Goal: Book appointment/travel/reservation

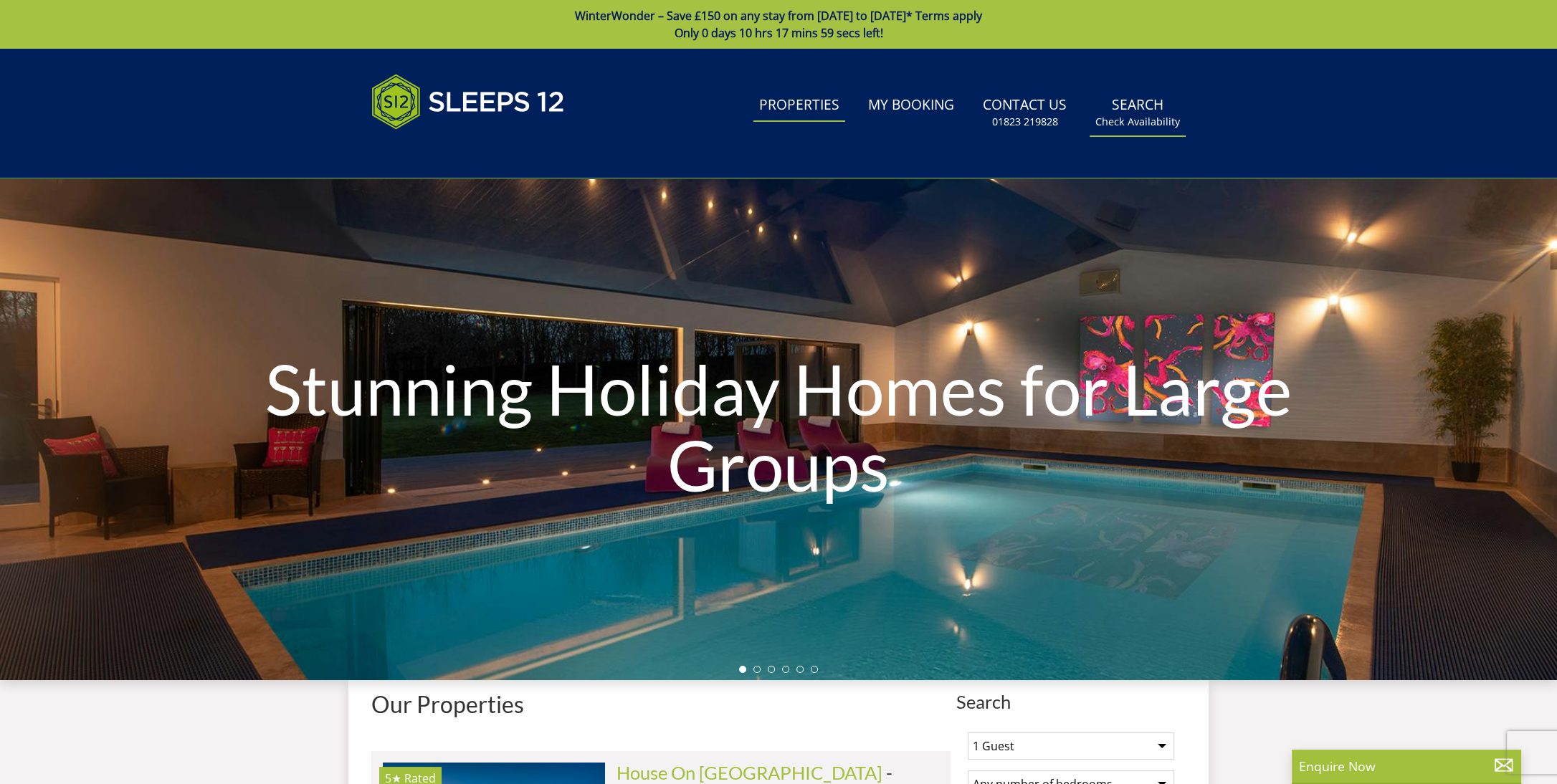
click at [1112, 105] on link "Search Check Availability" at bounding box center [1137, 113] width 96 height 47
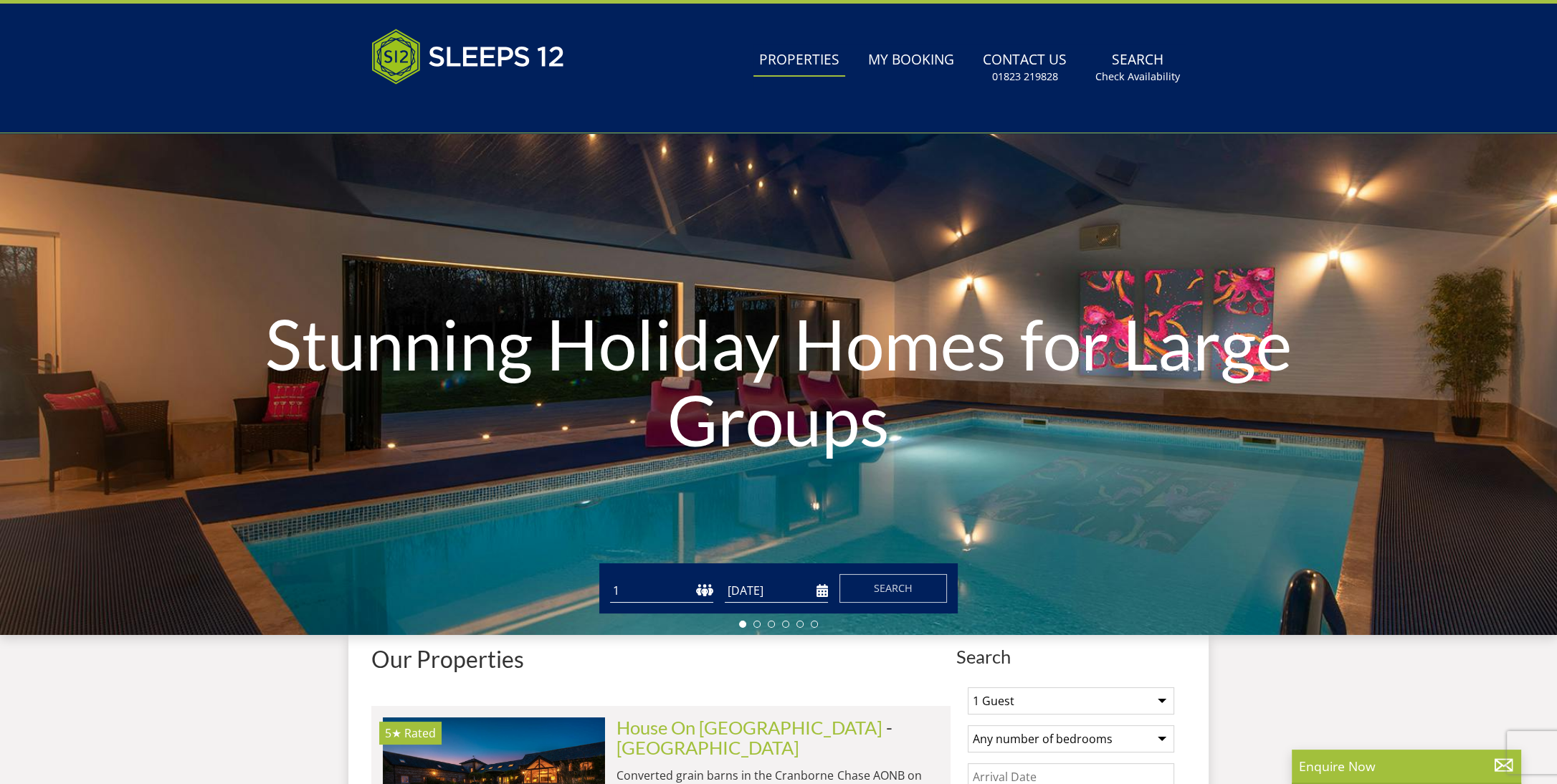
scroll to position [178, 0]
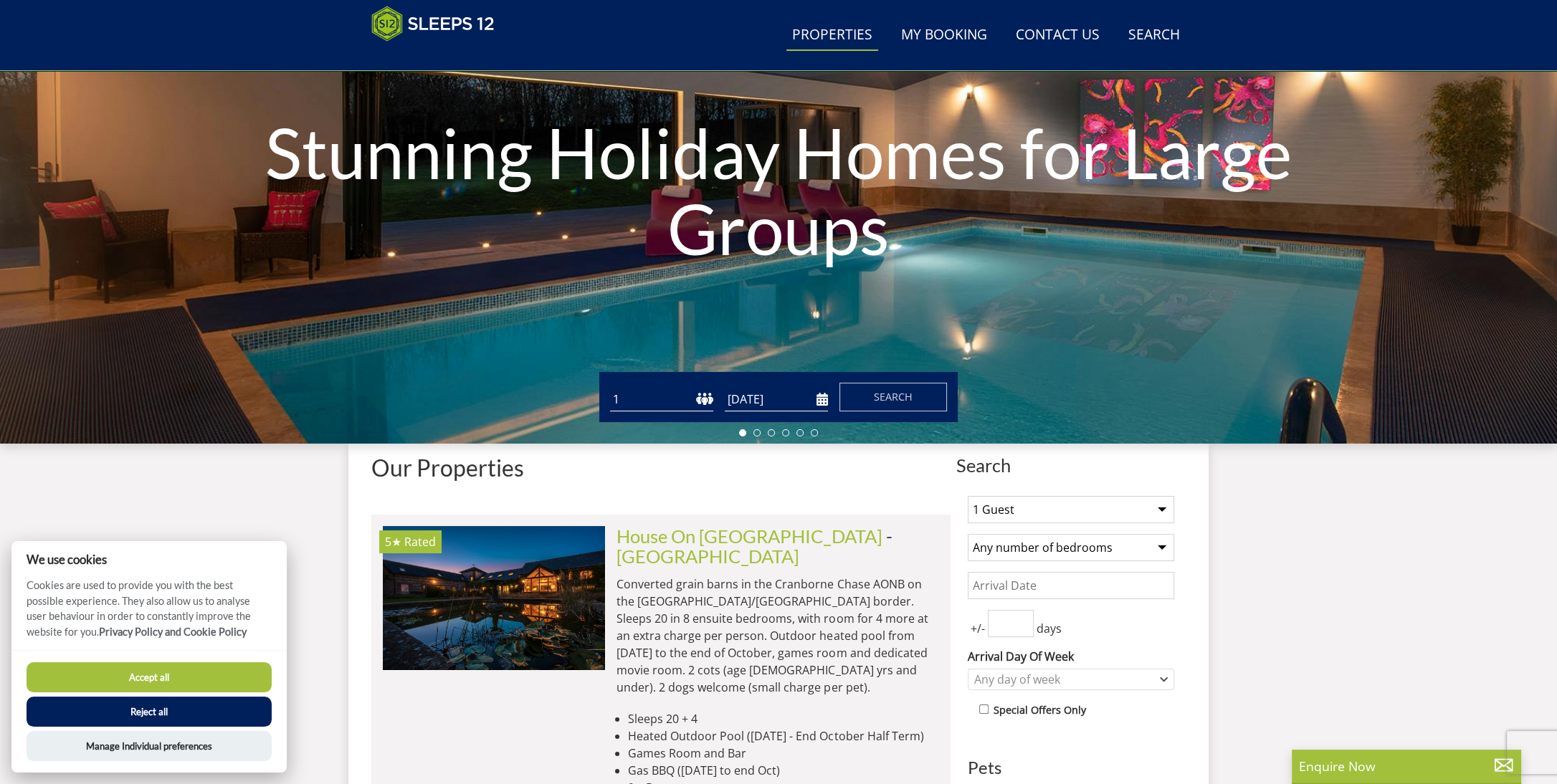
click at [829, 402] on form "Guests 1 2 3 4 5 6 7 8 9 10 11 12 13 14 15 16 17 18 19 20 21 22 23 24 25 26 27 …" at bounding box center [778, 397] width 337 height 28
click at [827, 402] on input "[DATE]" at bounding box center [776, 400] width 103 height 24
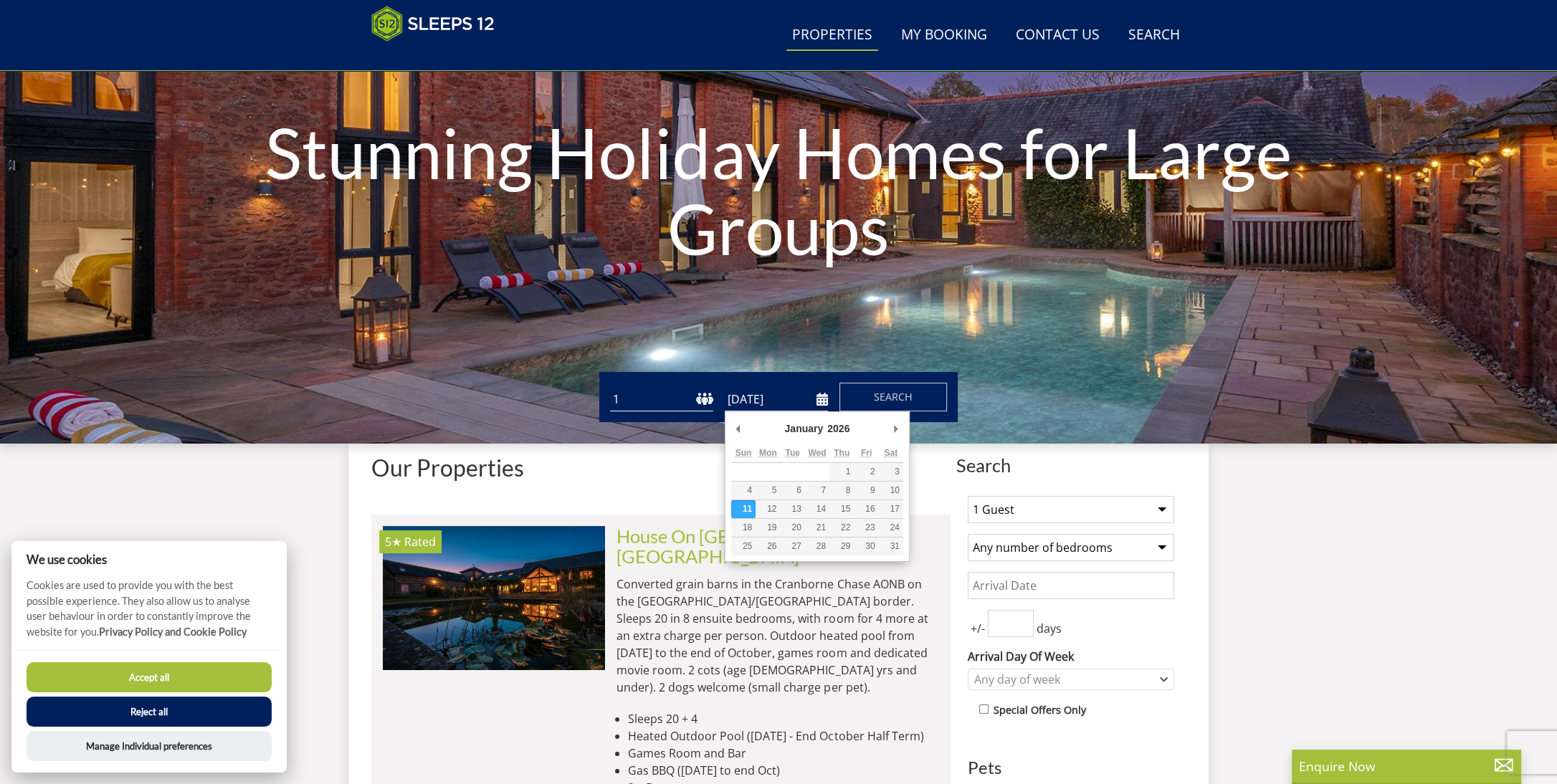
click at [827, 408] on input "[DATE]" at bounding box center [776, 400] width 103 height 24
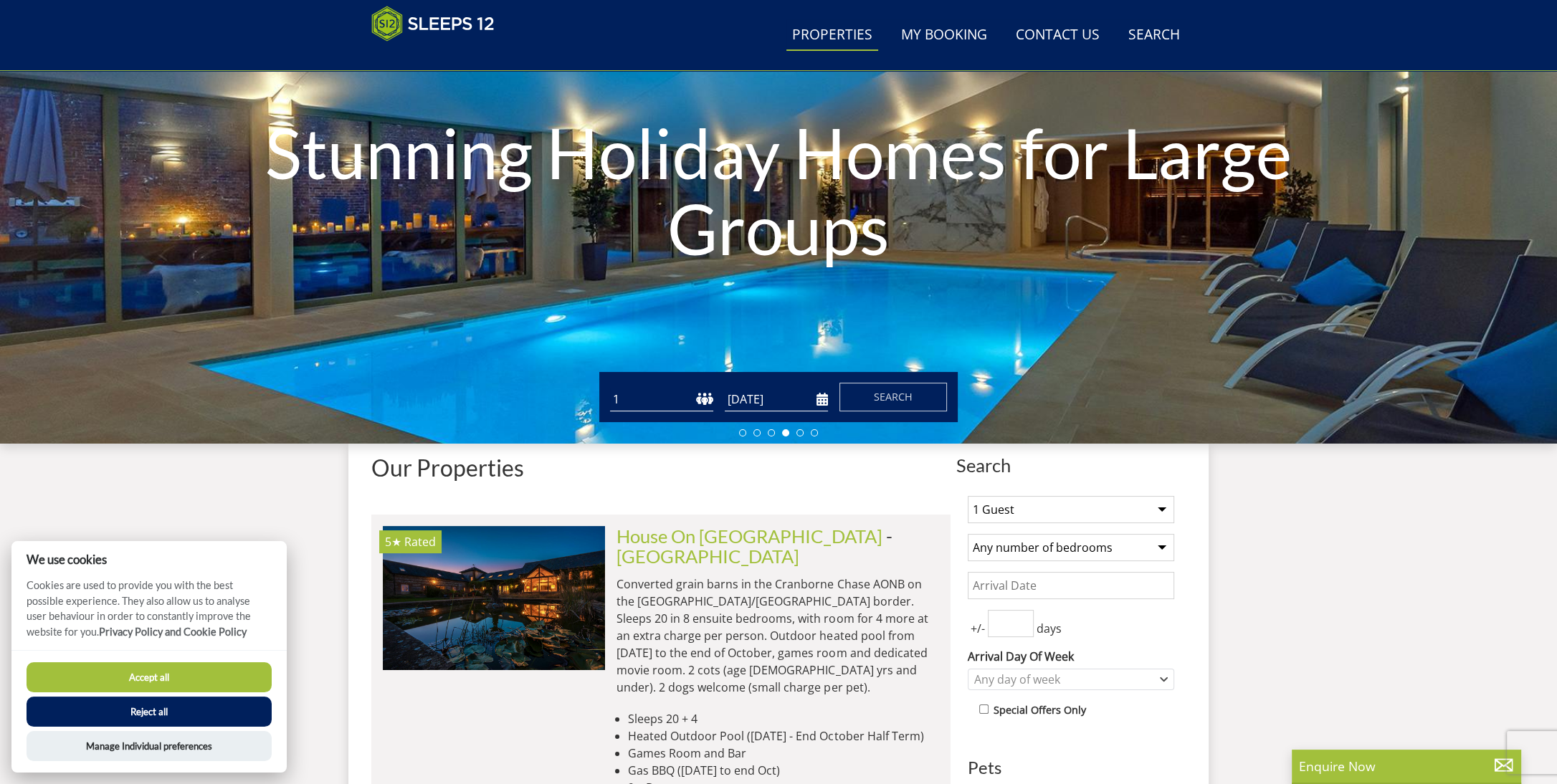
click at [821, 405] on input "[DATE]" at bounding box center [776, 400] width 103 height 24
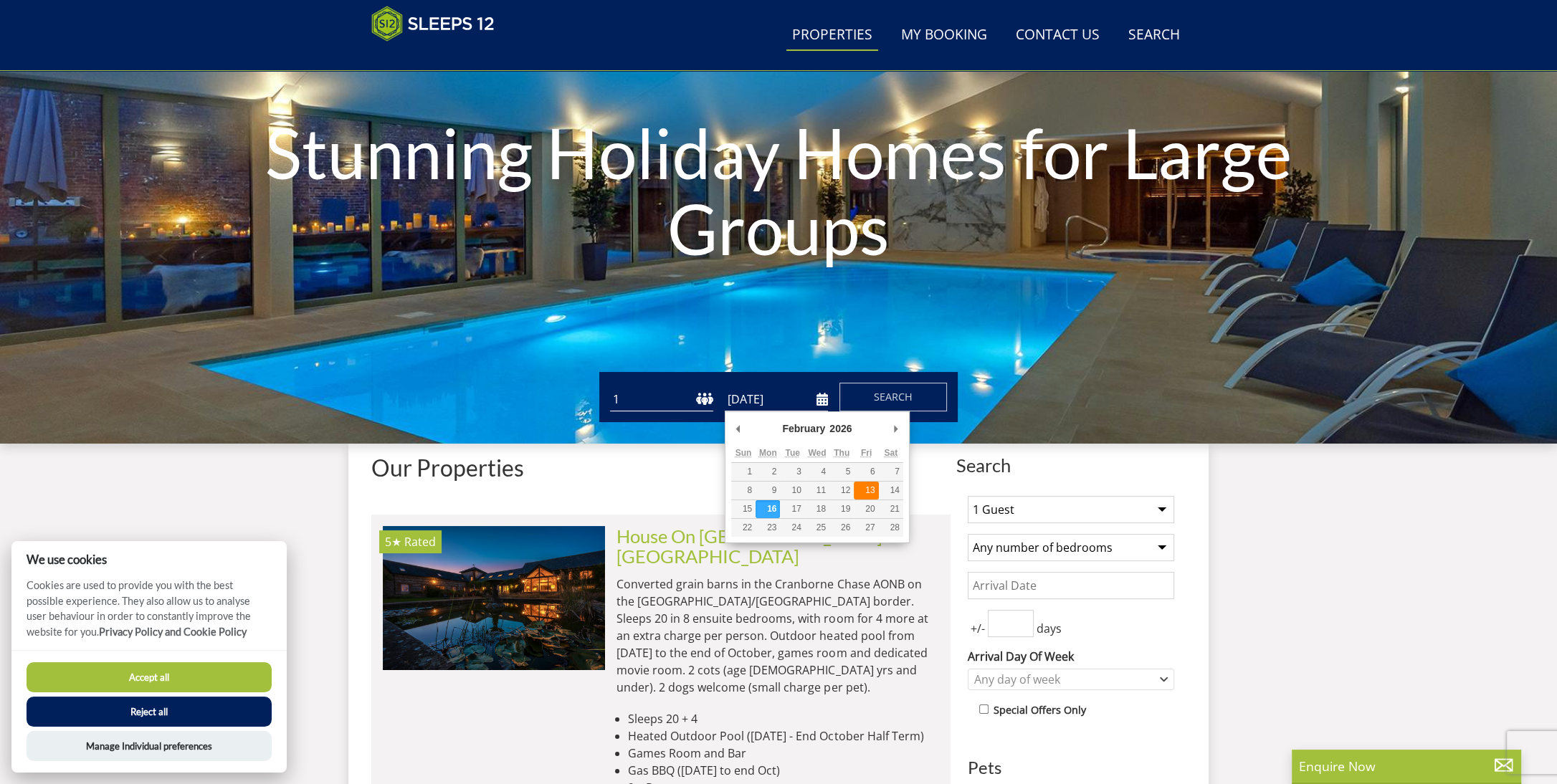
type input "[DATE]"
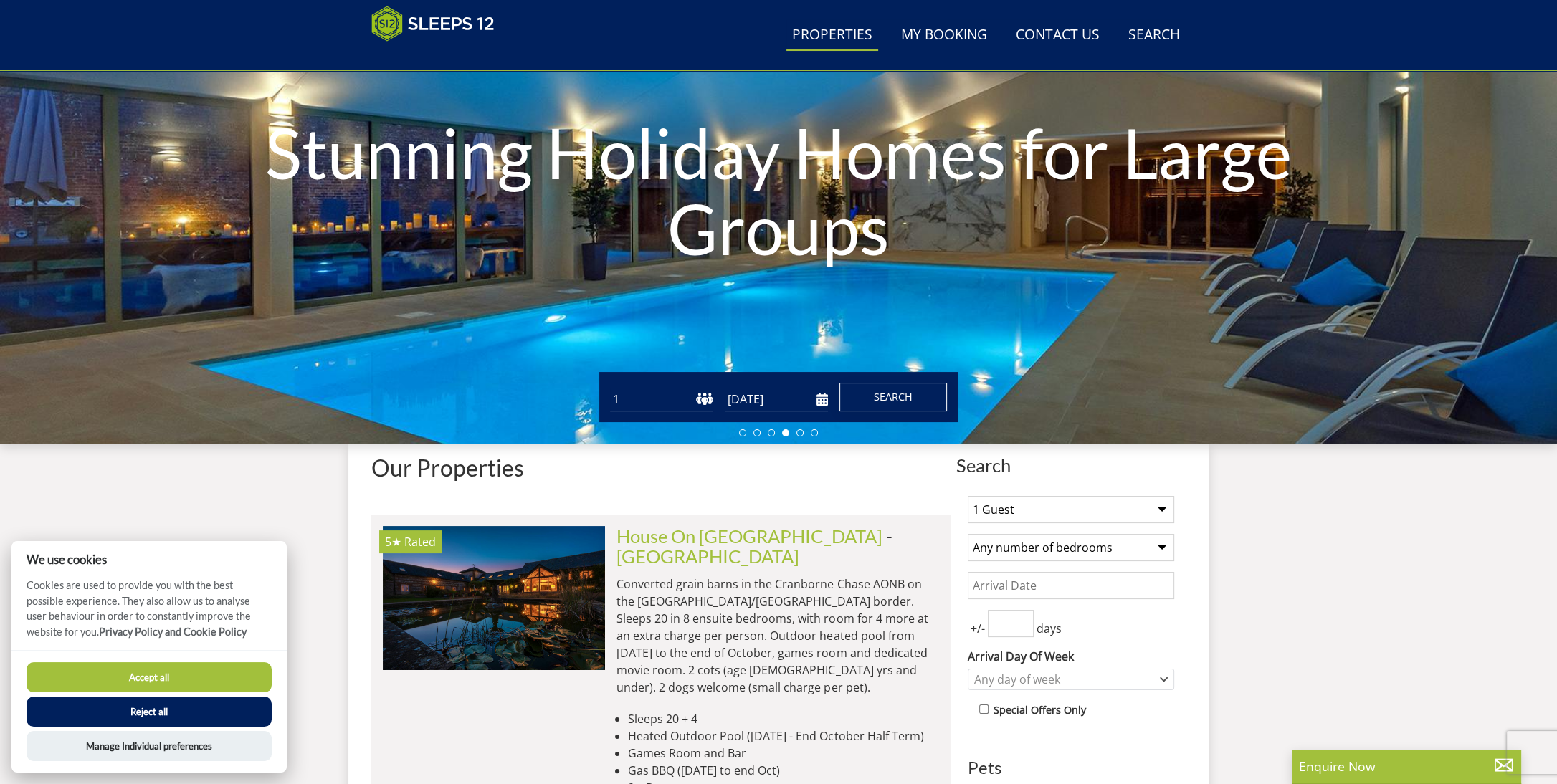
click at [881, 400] on span "Search" at bounding box center [893, 396] width 39 height 13
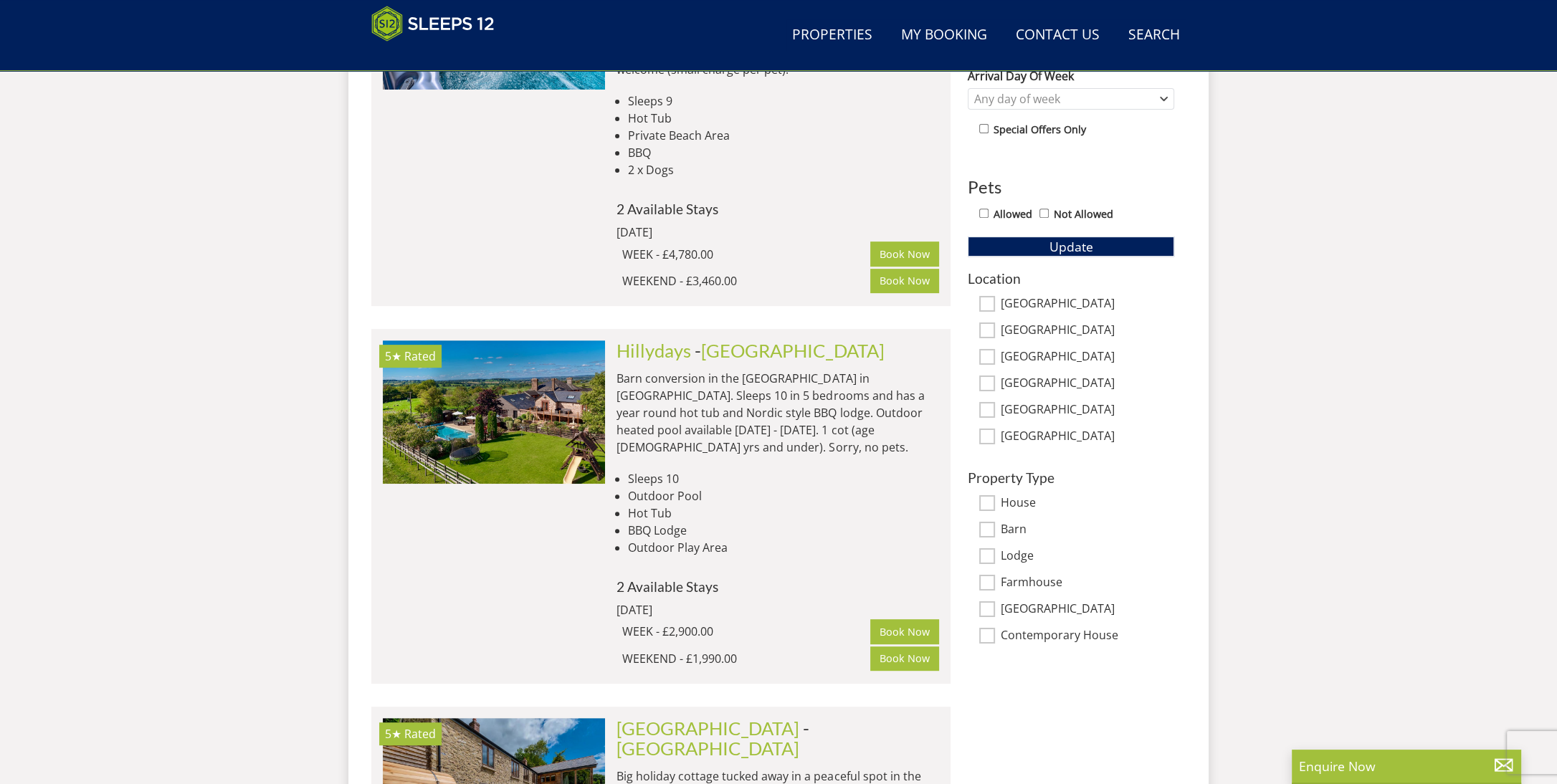
scroll to position [519, 0]
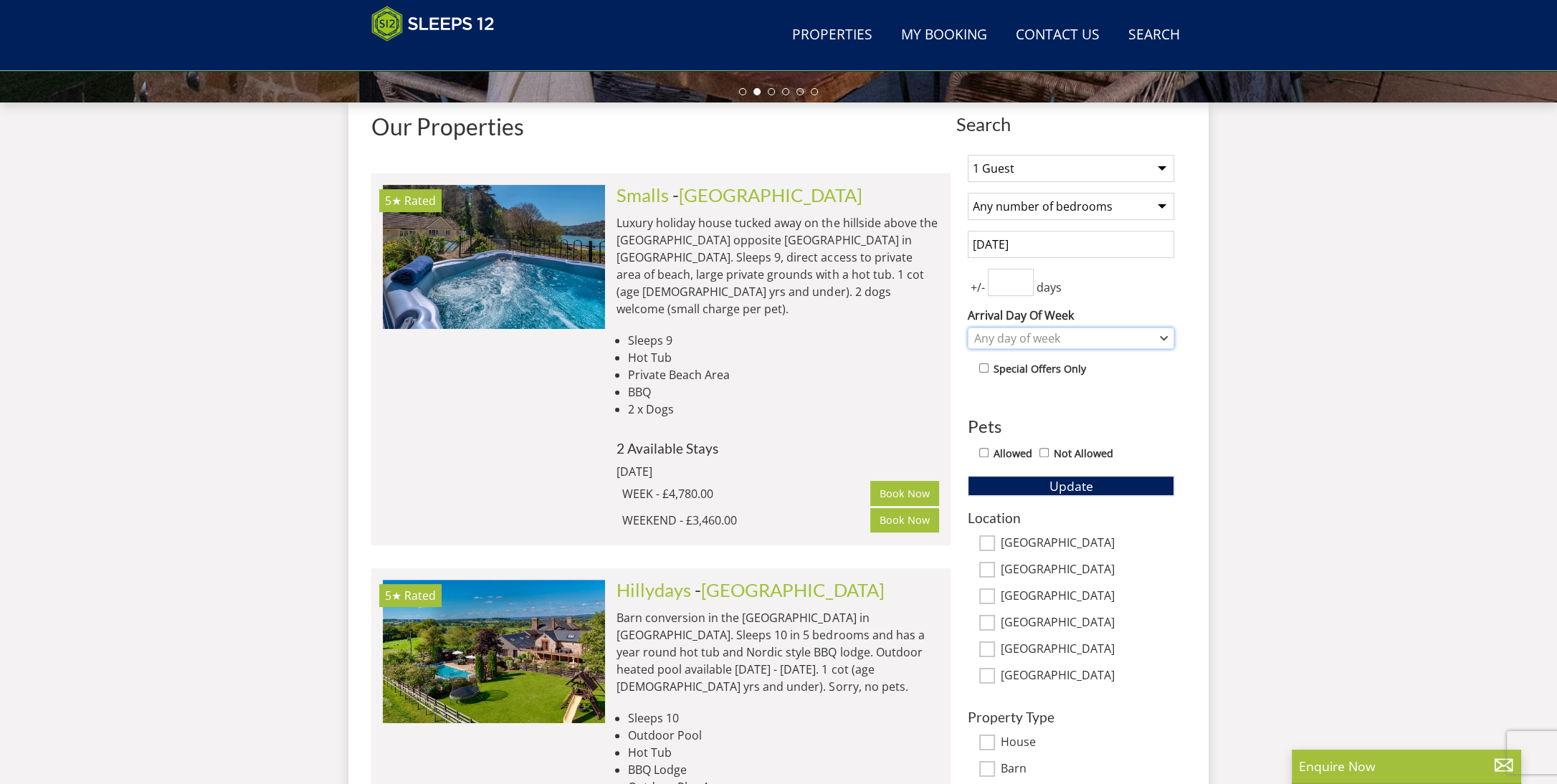
click at [1058, 339] on div "Any day of week" at bounding box center [1063, 338] width 185 height 16
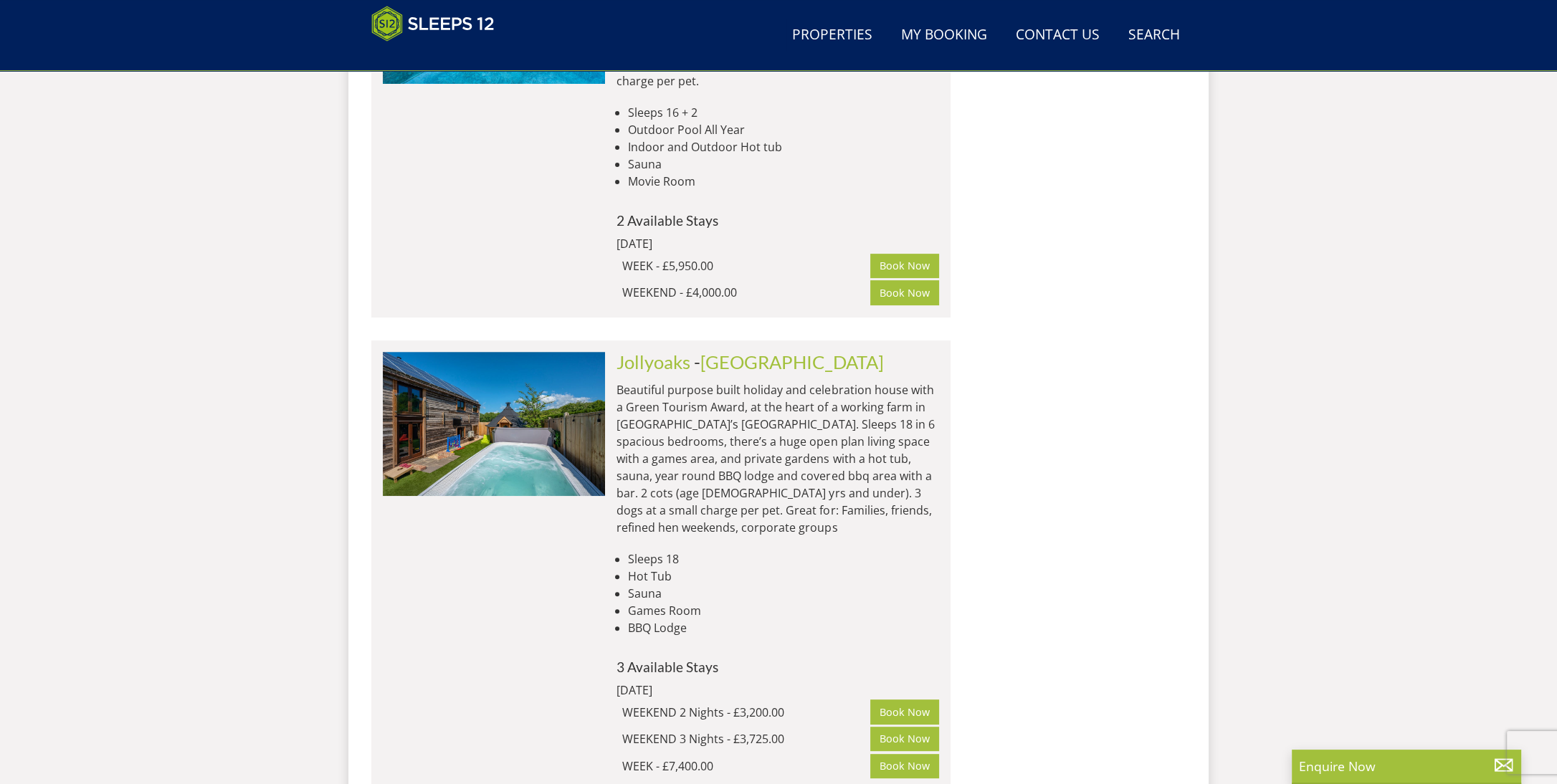
scroll to position [8299, 0]
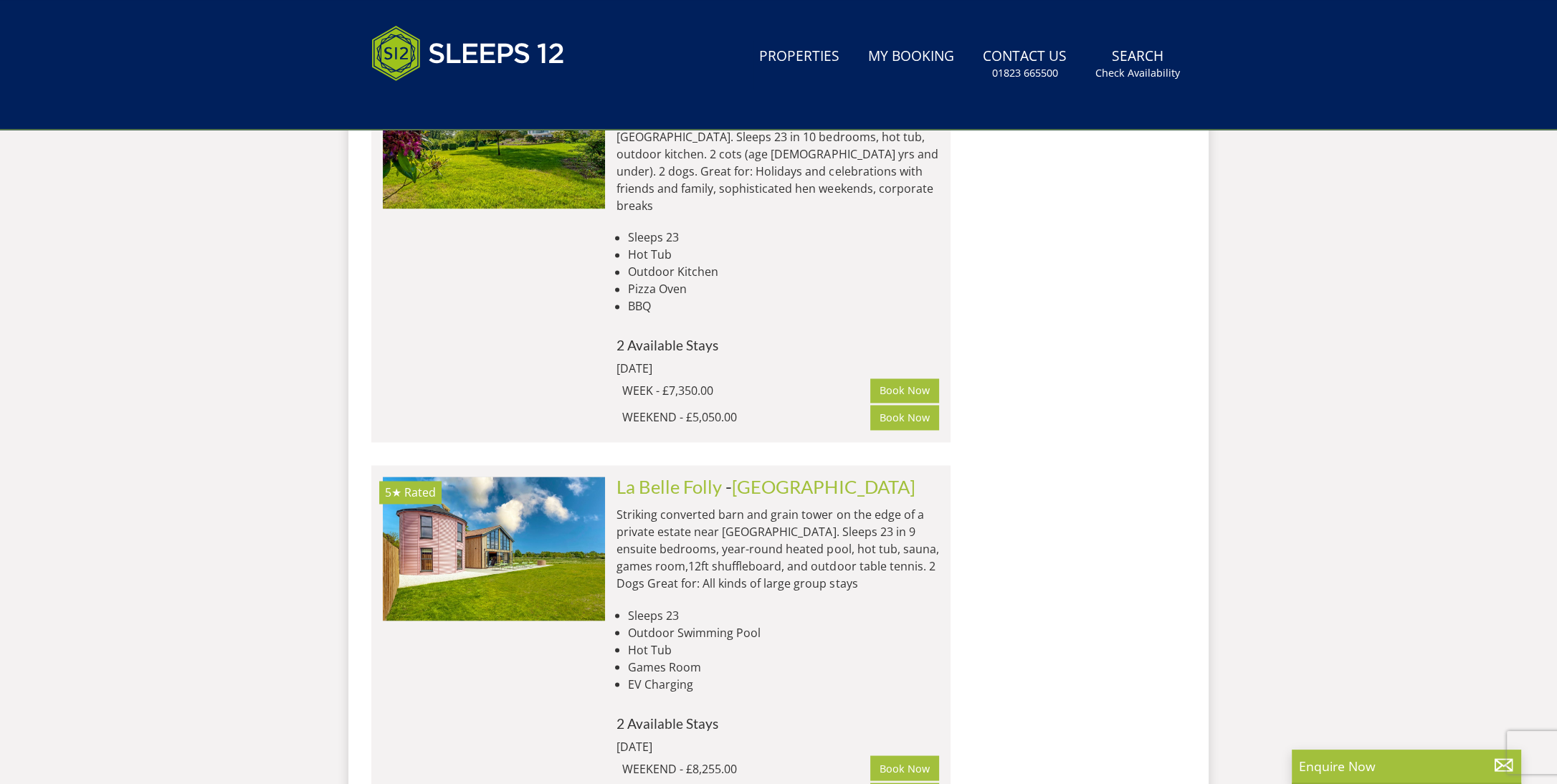
scroll to position [0, 0]
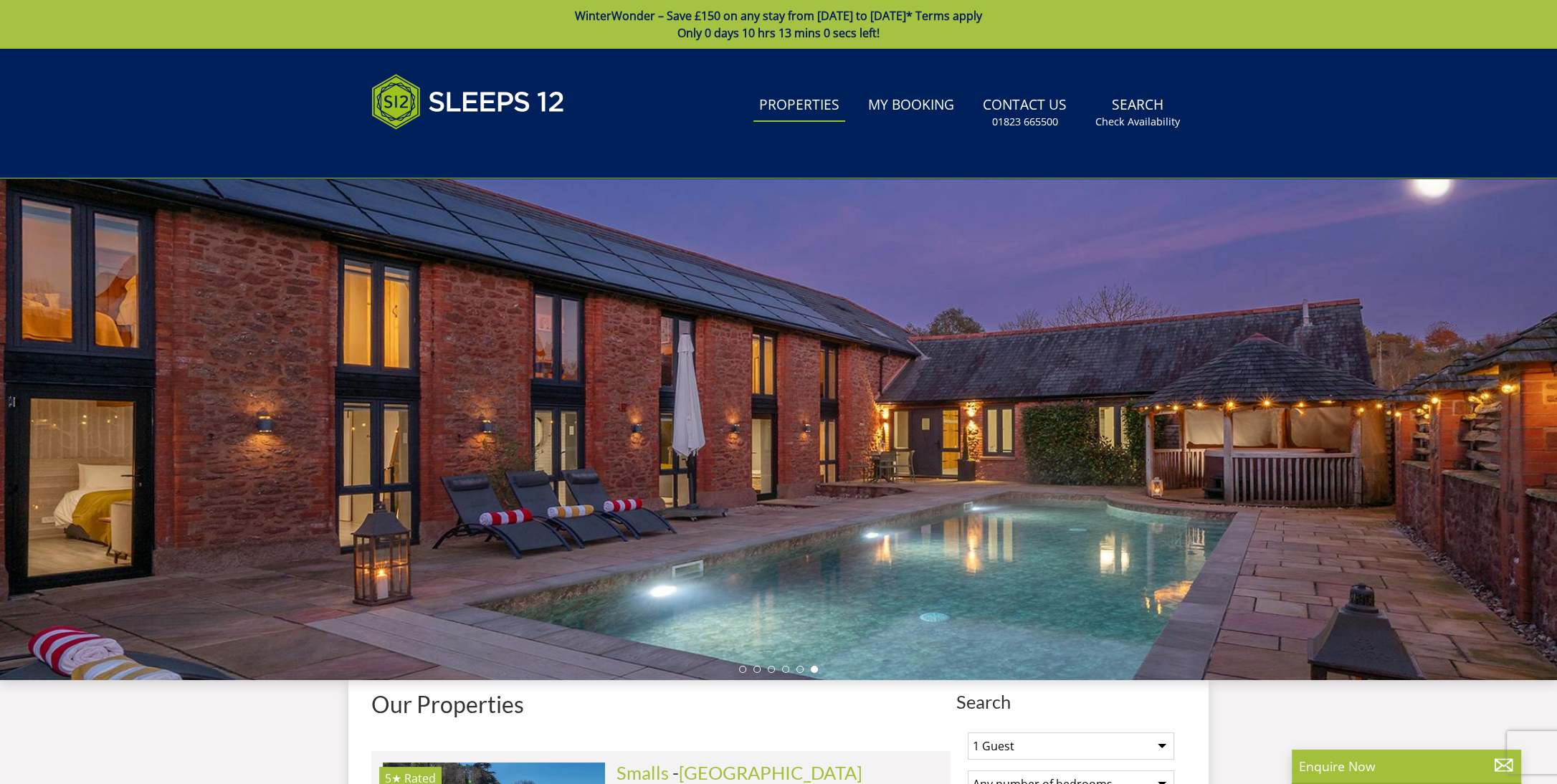
click at [820, 118] on link "Properties" at bounding box center [799, 105] width 92 height 32
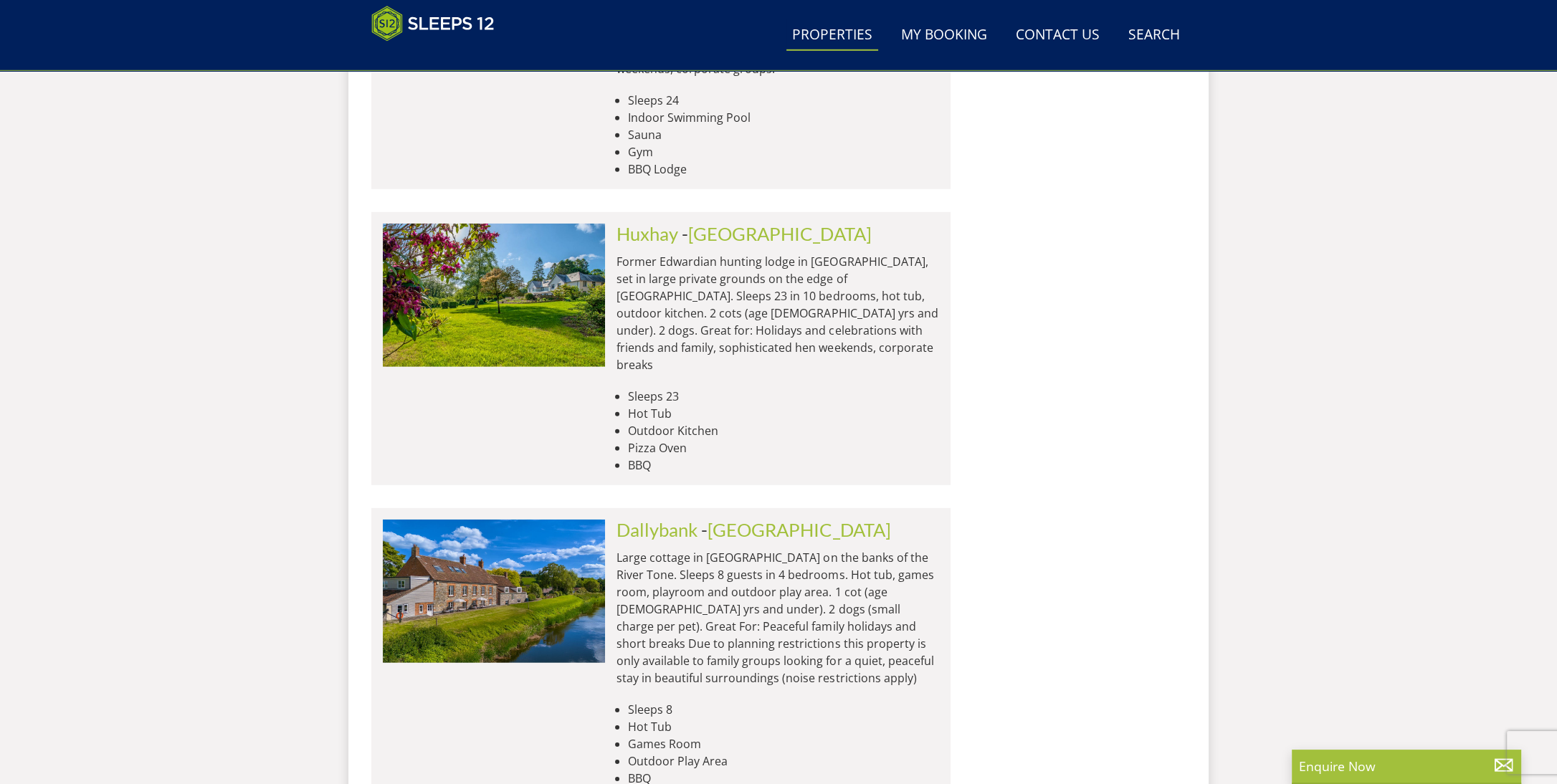
scroll to position [5959, 0]
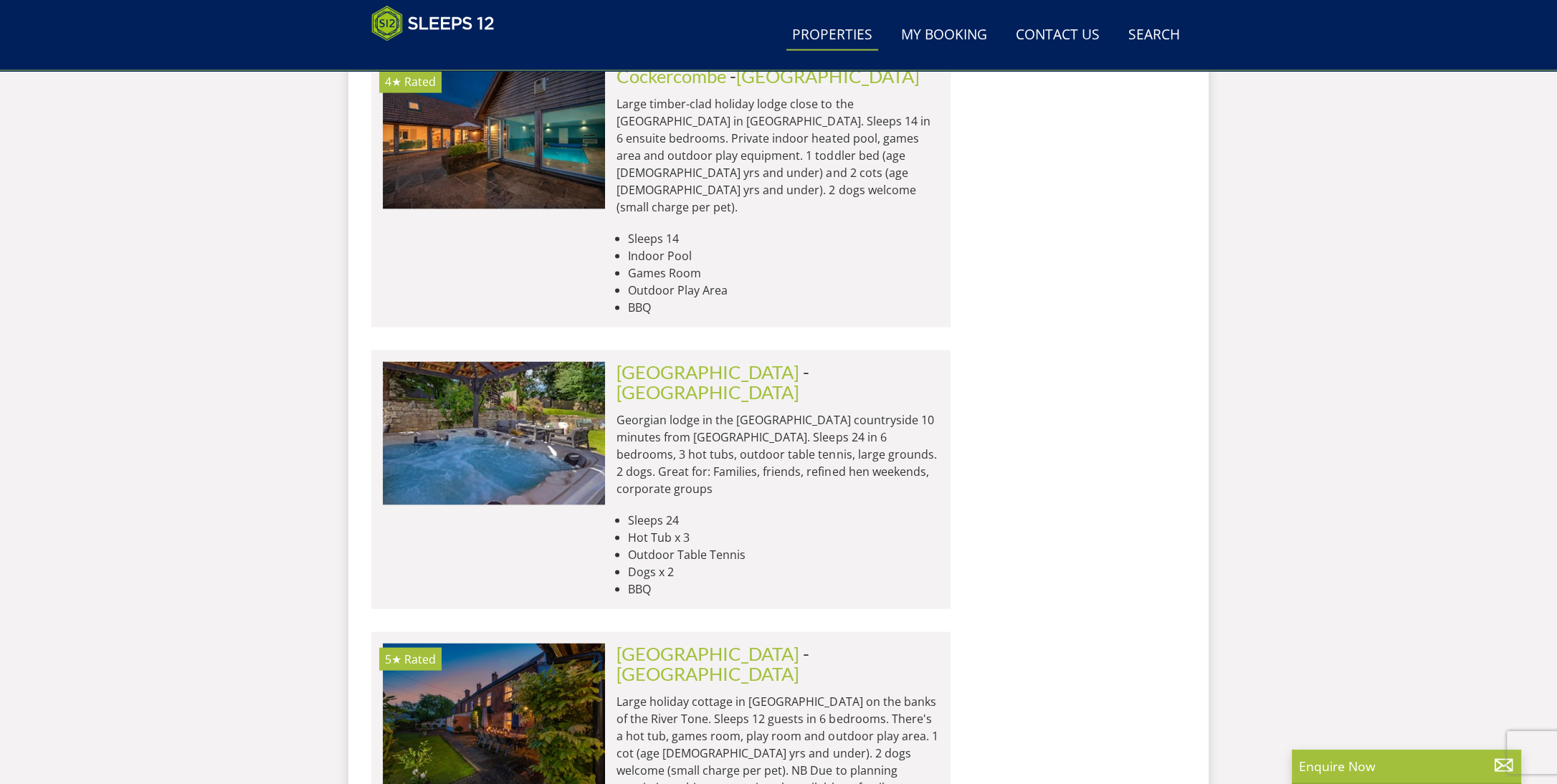
scroll to position [11585, 0]
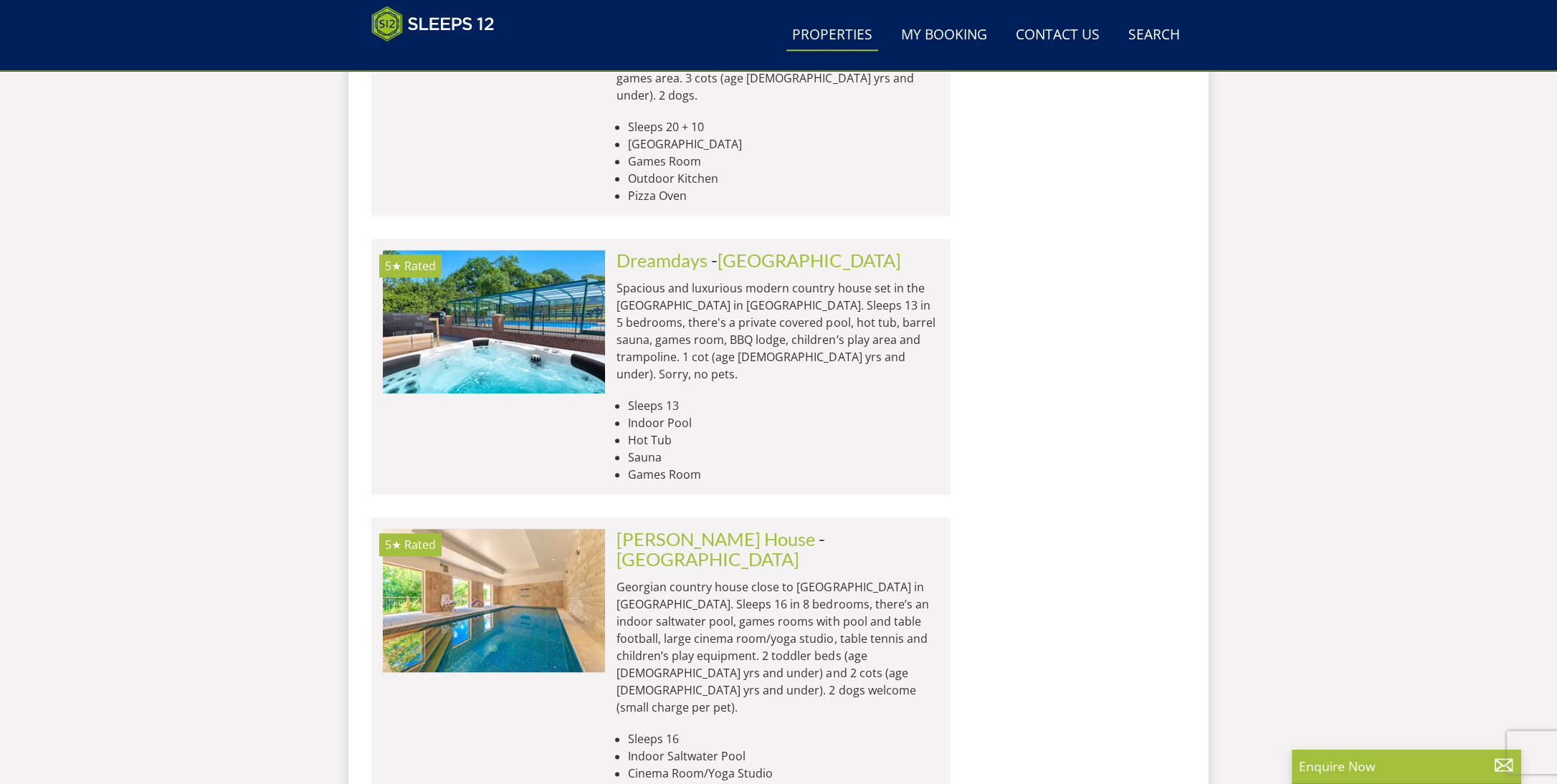
scroll to position [17450, 0]
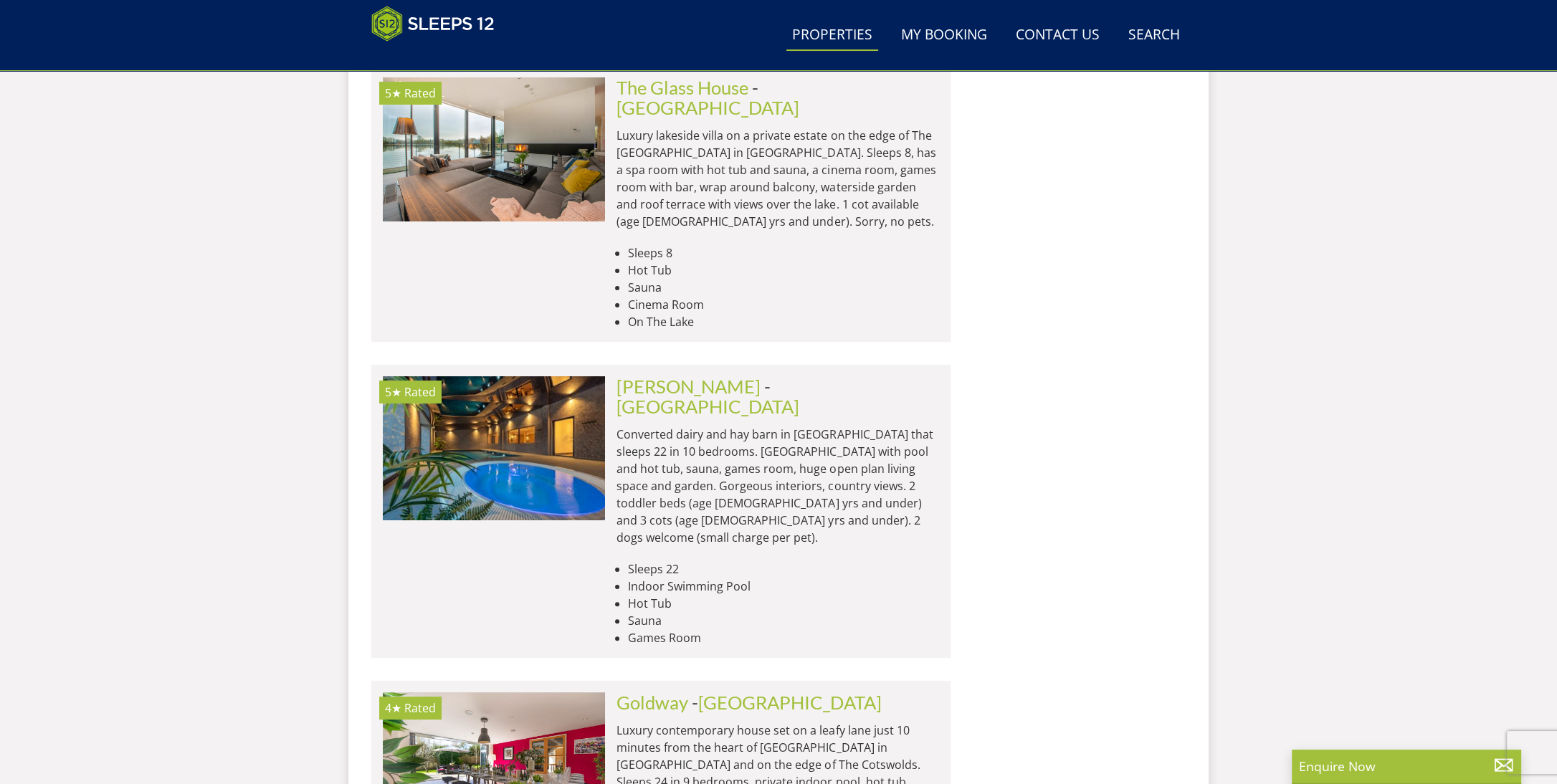
scroll to position [23164, 0]
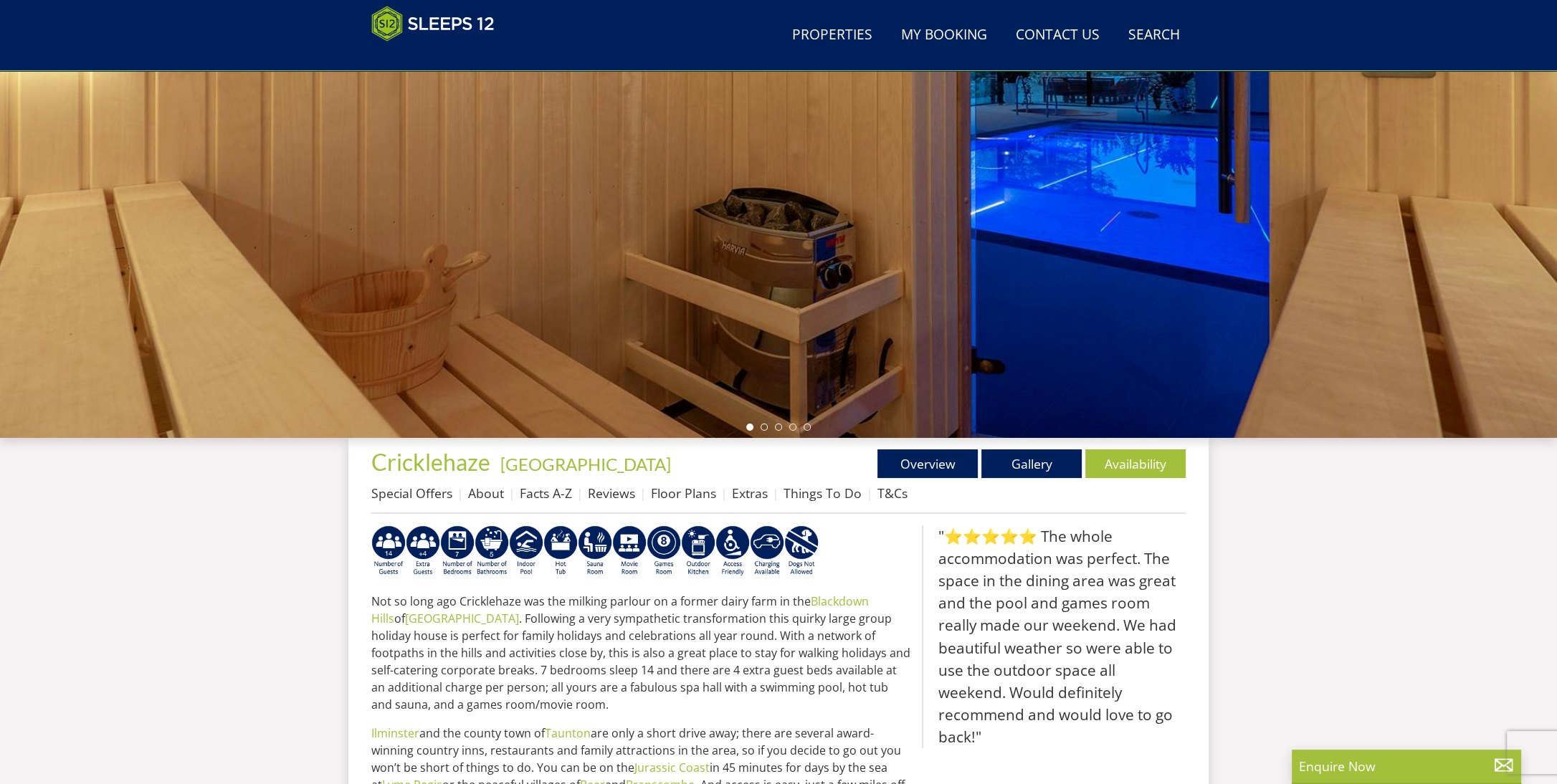
scroll to position [419, 0]
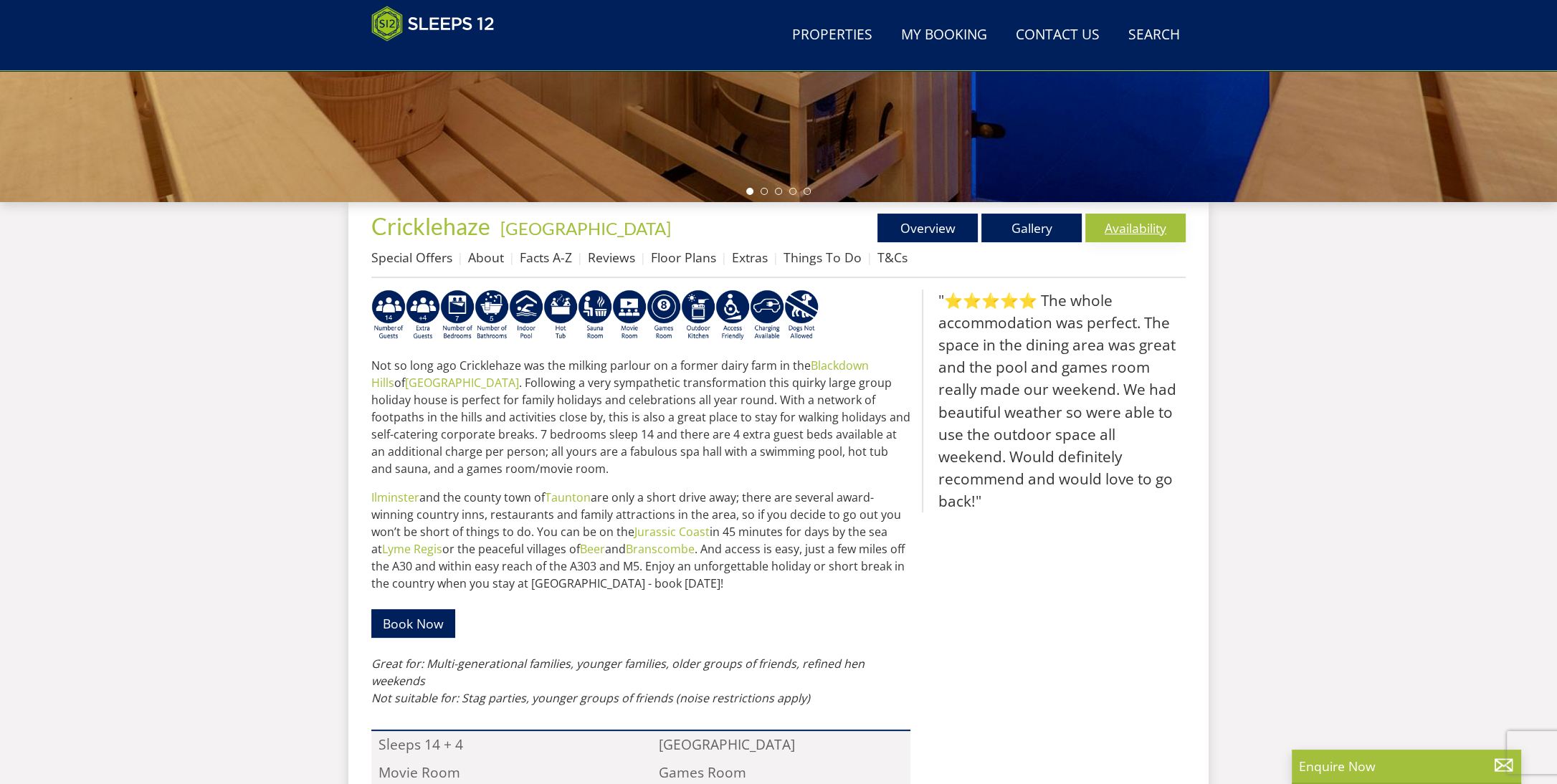
click at [1115, 230] on link "Availability" at bounding box center [1135, 228] width 100 height 28
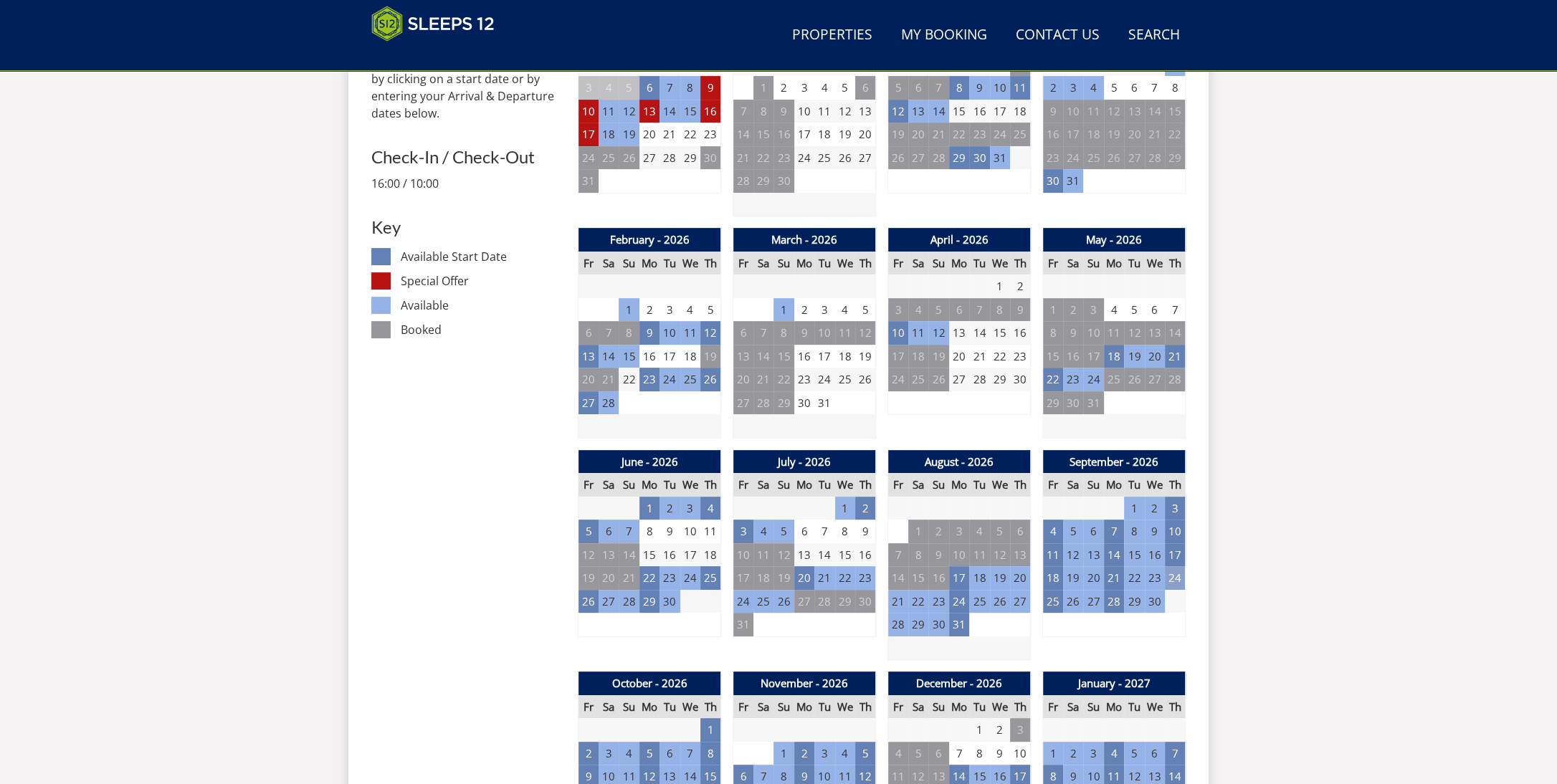
scroll to position [675, 0]
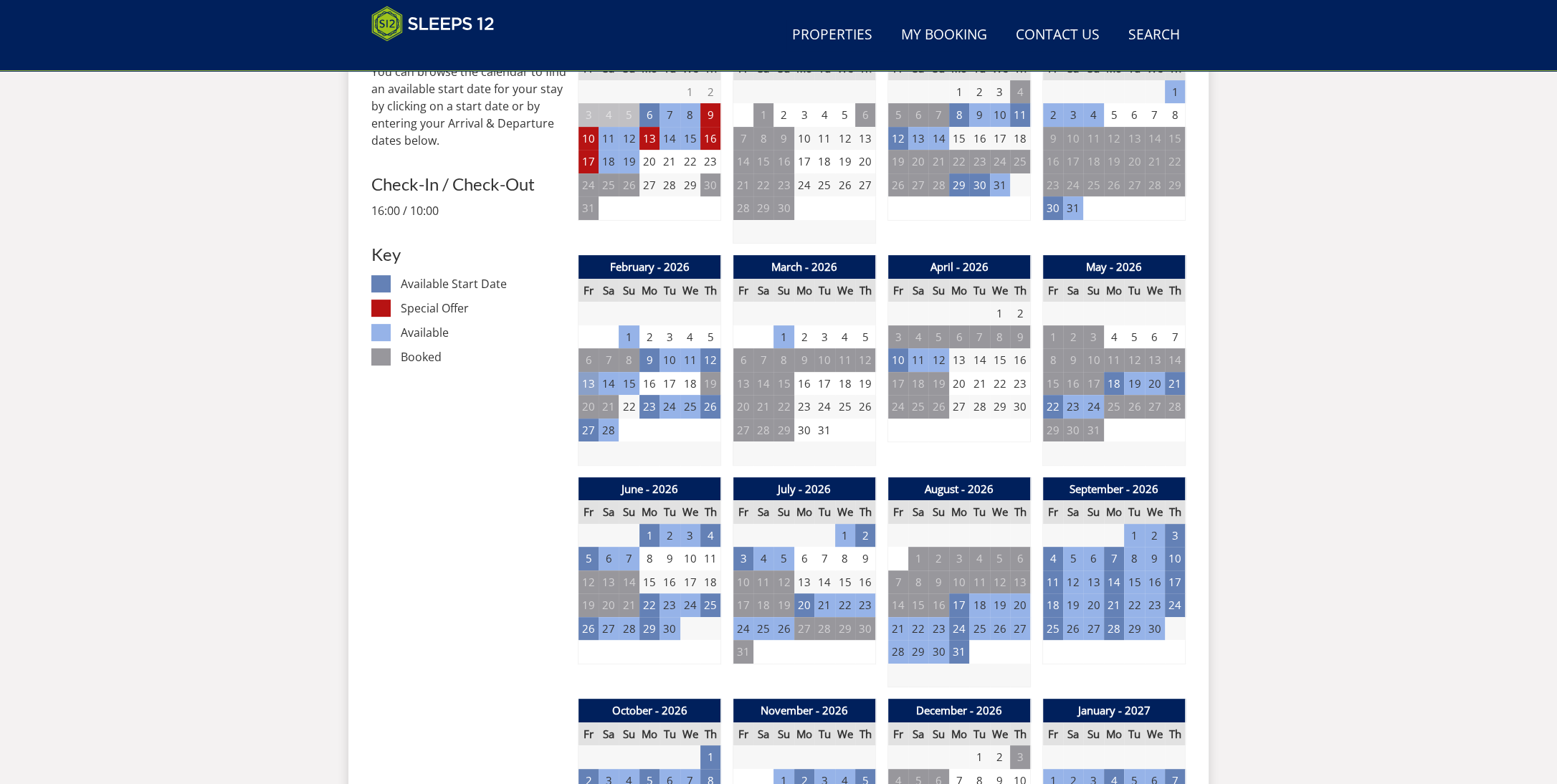
click at [590, 386] on td "13" at bounding box center [588, 384] width 20 height 24
click at [658, 409] on td "23" at bounding box center [649, 407] width 20 height 24
click at [647, 397] on td "23" at bounding box center [649, 407] width 20 height 24
click at [652, 359] on td "9" at bounding box center [649, 360] width 20 height 24
click at [692, 389] on link at bounding box center [680, 390] width 25 height 25
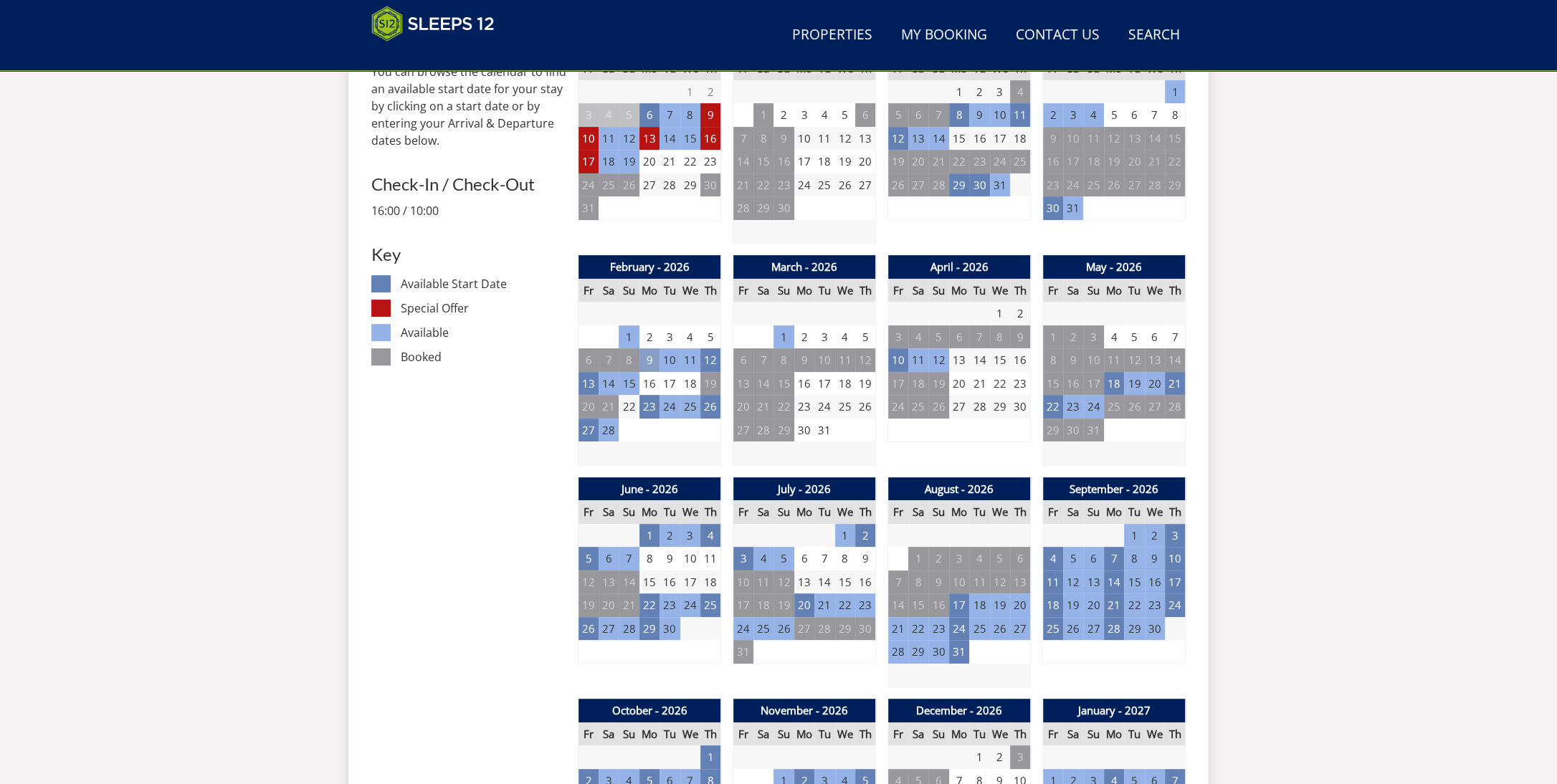
click at [648, 369] on td "9" at bounding box center [649, 360] width 20 height 24
click at [692, 390] on link at bounding box center [680, 390] width 25 height 25
click at [711, 358] on td "12" at bounding box center [710, 360] width 20 height 24
click at [767, 384] on link at bounding box center [761, 390] width 25 height 25
click at [654, 361] on td "9" at bounding box center [649, 360] width 20 height 24
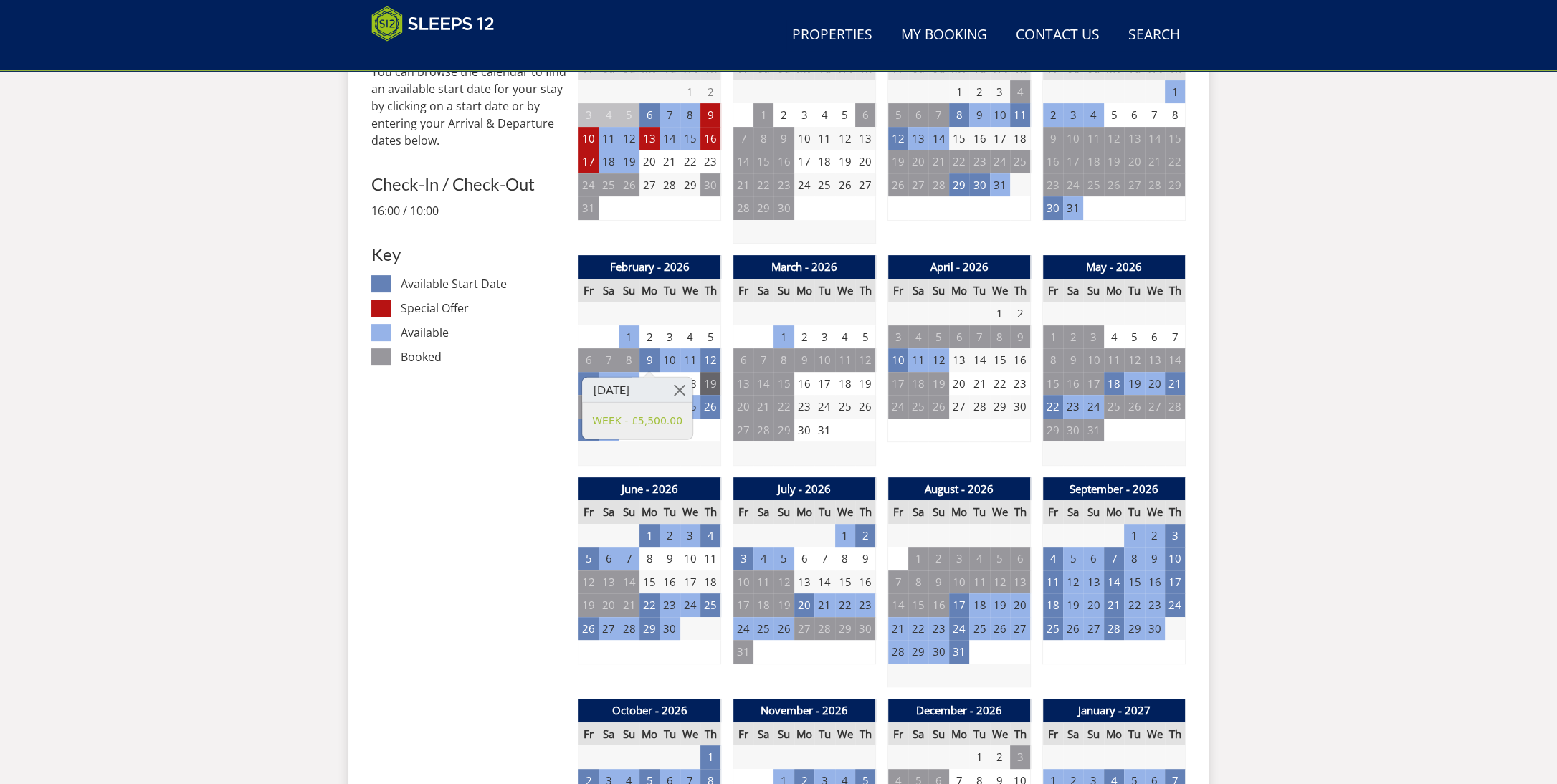
click at [692, 385] on link at bounding box center [680, 390] width 25 height 25
click at [647, 132] on td "13" at bounding box center [649, 138] width 20 height 24
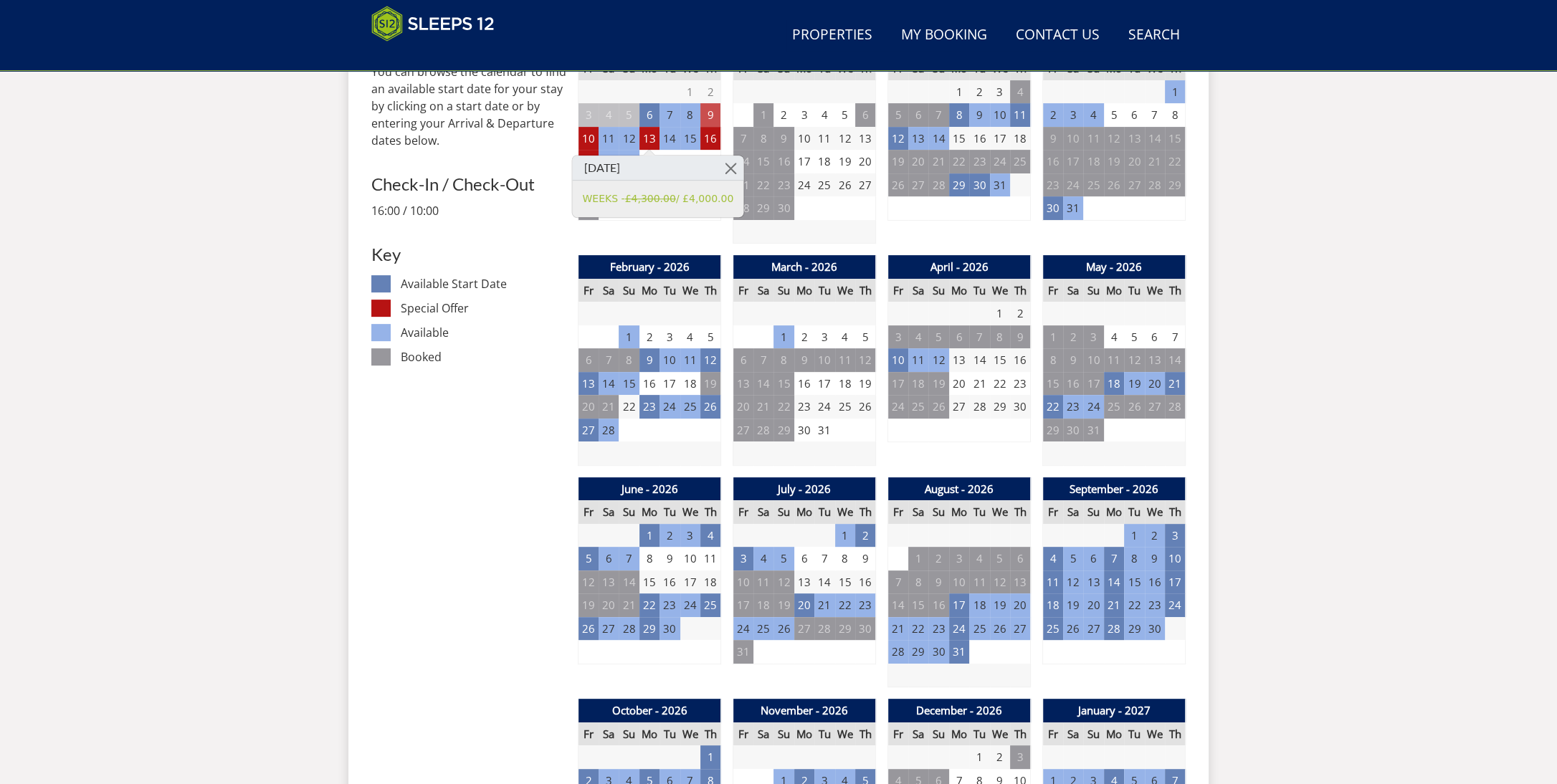
click at [712, 106] on td "9" at bounding box center [710, 114] width 20 height 24
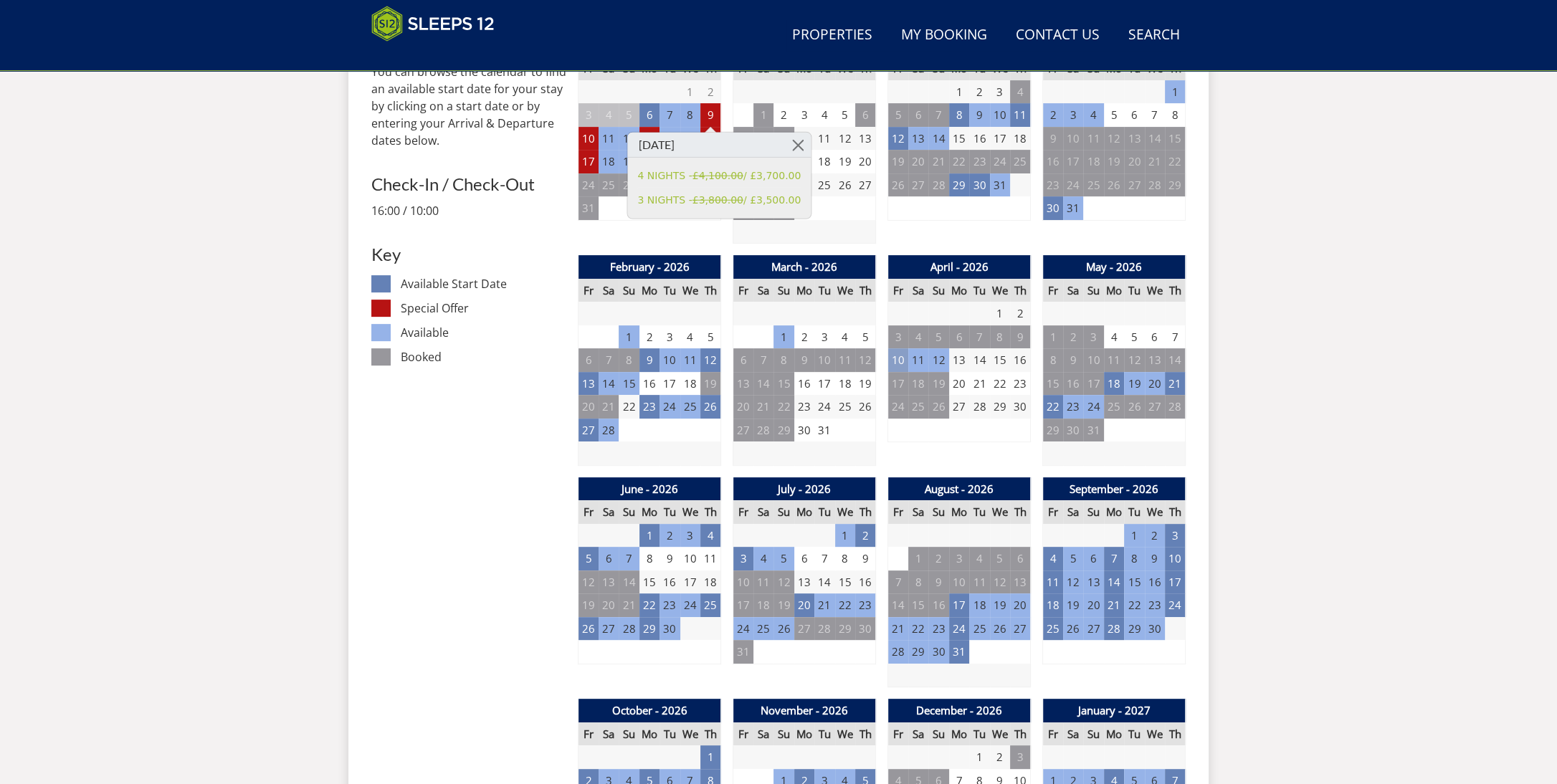
click at [893, 357] on td "10" at bounding box center [898, 360] width 20 height 24
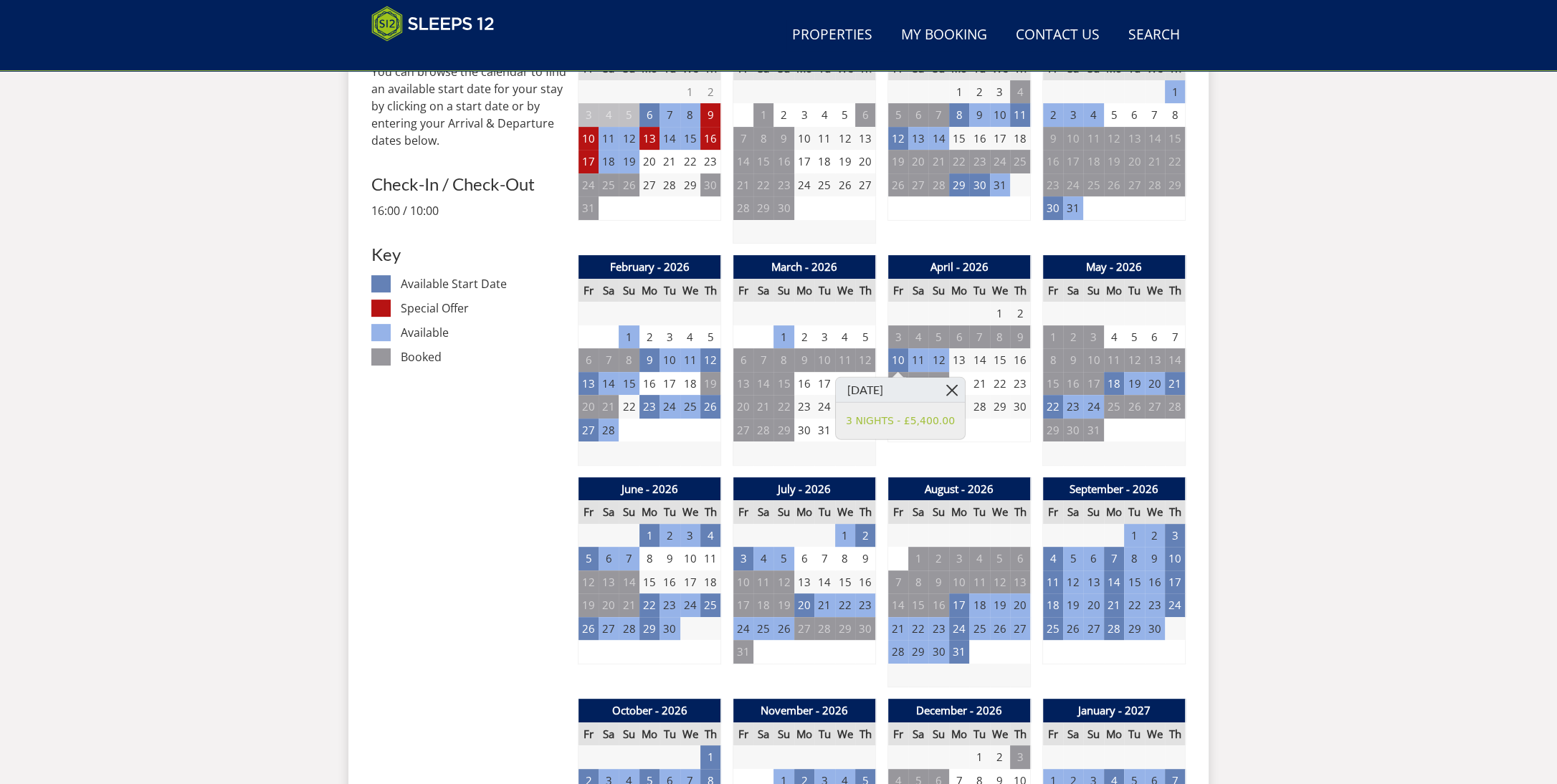
click at [944, 386] on link at bounding box center [952, 390] width 25 height 25
click at [894, 361] on td "10" at bounding box center [898, 360] width 20 height 24
click at [951, 384] on link at bounding box center [952, 390] width 25 height 25
click at [586, 381] on td "13" at bounding box center [588, 384] width 20 height 24
click at [637, 412] on link at bounding box center [642, 413] width 25 height 25
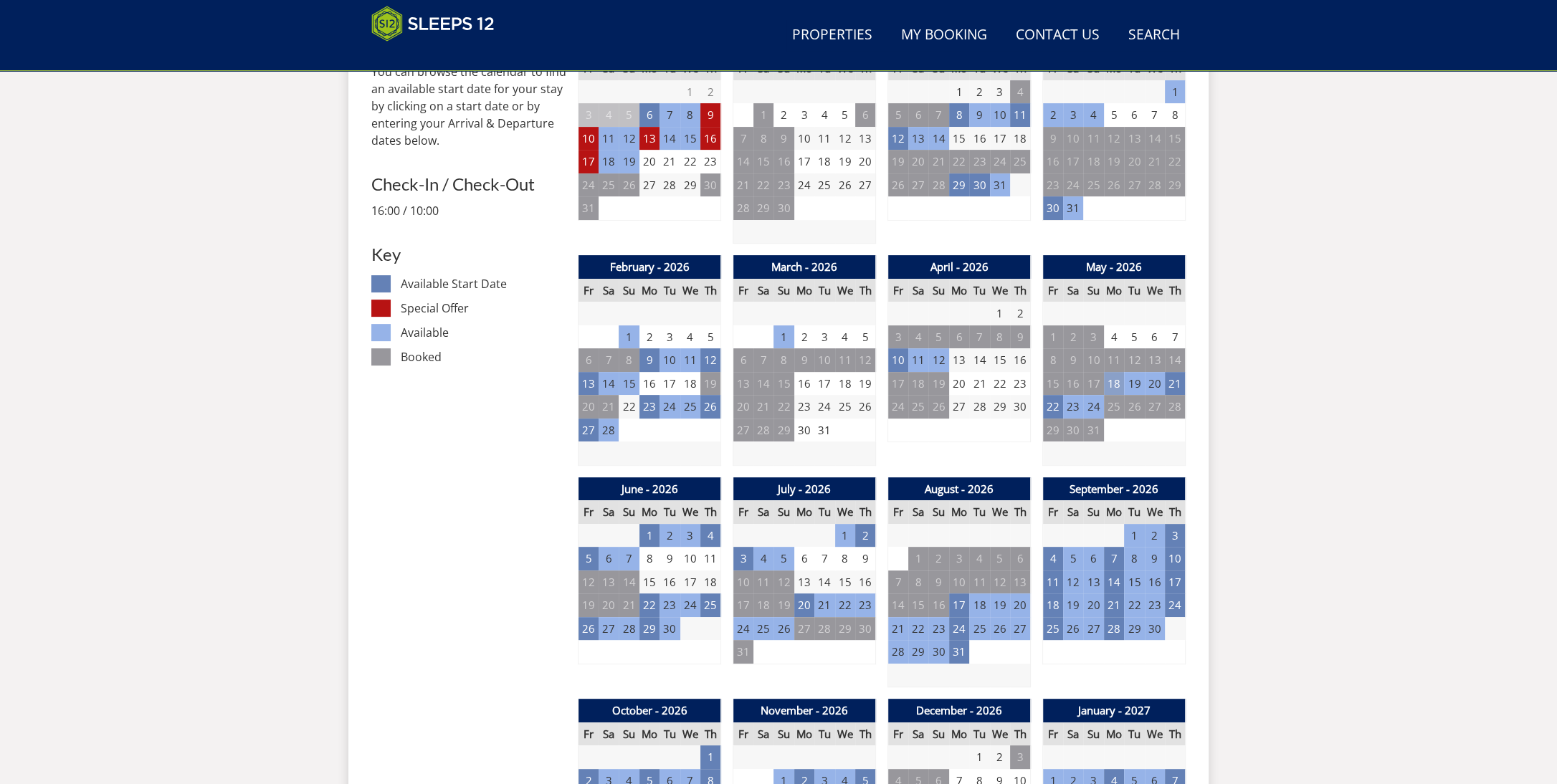
click at [1112, 386] on td "18" at bounding box center [1114, 384] width 20 height 24
click at [1047, 400] on td "22" at bounding box center [1053, 407] width 20 height 24
click at [1104, 431] on link at bounding box center [1105, 436] width 25 height 25
click at [646, 532] on td "1" at bounding box center [649, 535] width 20 height 24
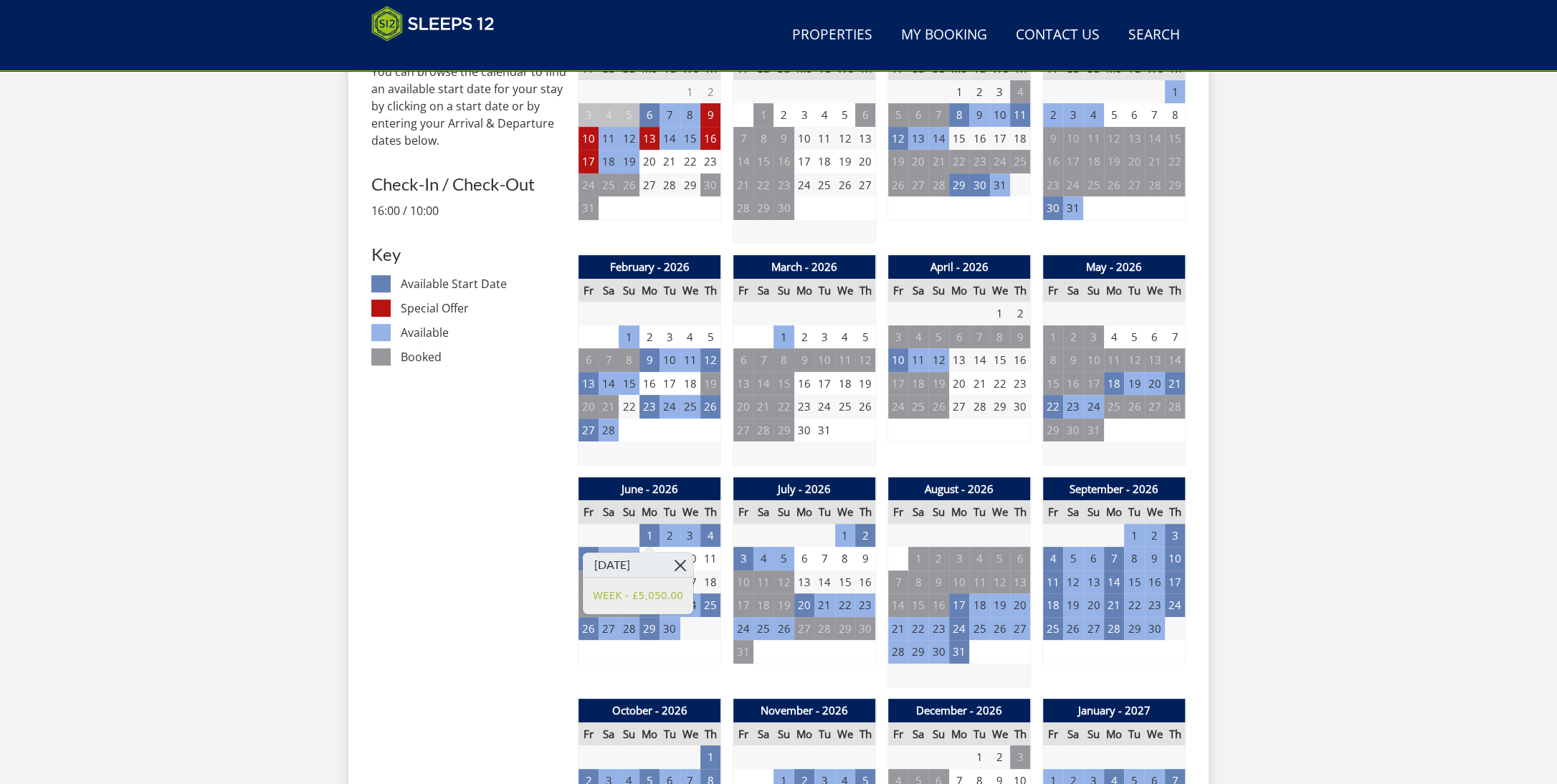
click at [693, 560] on link at bounding box center [681, 565] width 25 height 25
click at [588, 560] on td "5" at bounding box center [588, 558] width 20 height 24
click at [642, 586] on link at bounding box center [642, 587] width 25 height 25
click at [652, 606] on td "22" at bounding box center [649, 605] width 20 height 24
click at [693, 628] on link at bounding box center [681, 634] width 25 height 25
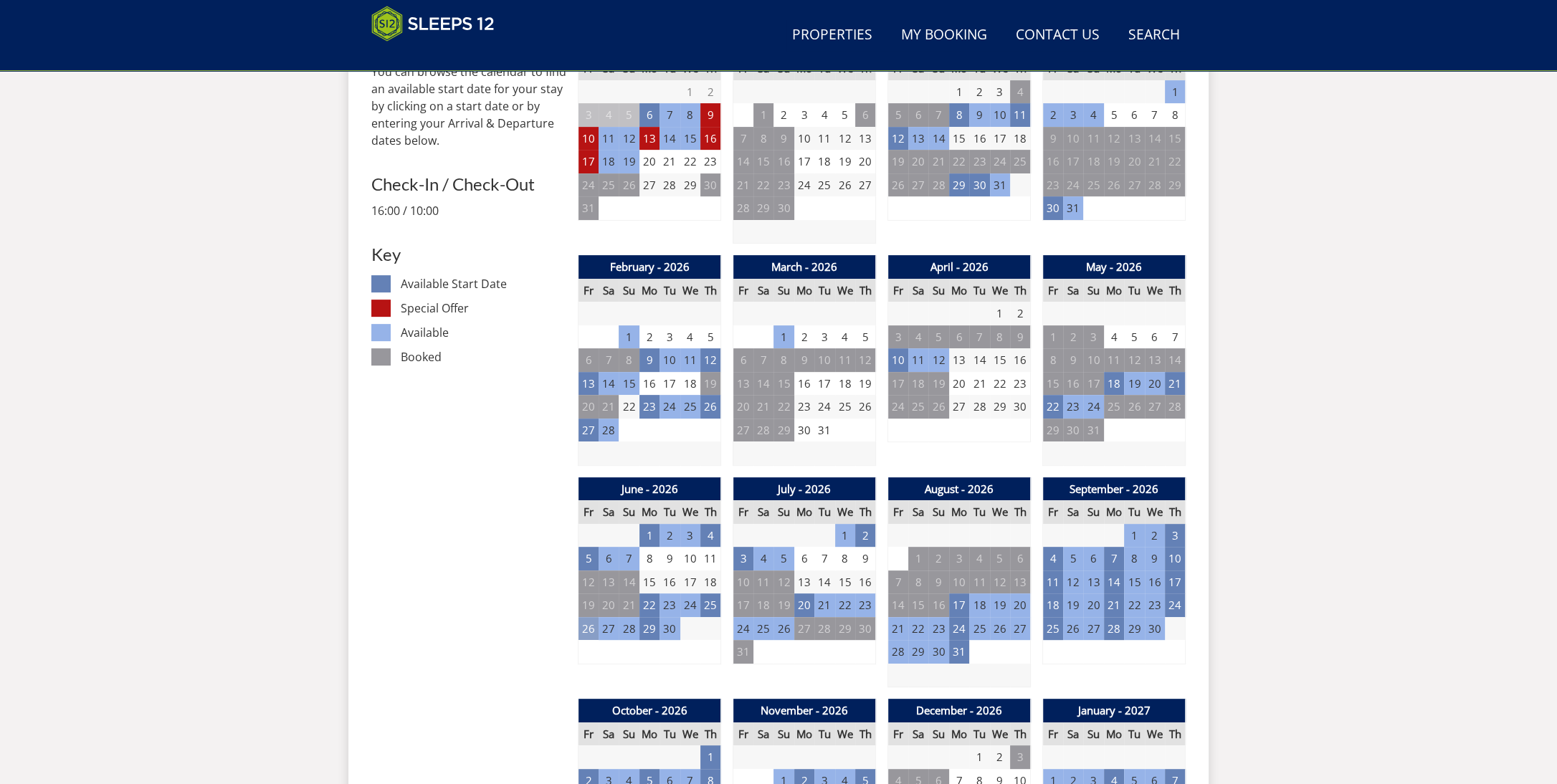
click at [583, 632] on td "26" at bounding box center [588, 628] width 20 height 24
click at [649, 631] on td "29" at bounding box center [649, 628] width 20 height 24
click at [864, 531] on td "2" at bounding box center [865, 535] width 20 height 24
click at [742, 560] on td "3" at bounding box center [743, 558] width 20 height 24
click at [790, 585] on link at bounding box center [798, 587] width 25 height 25
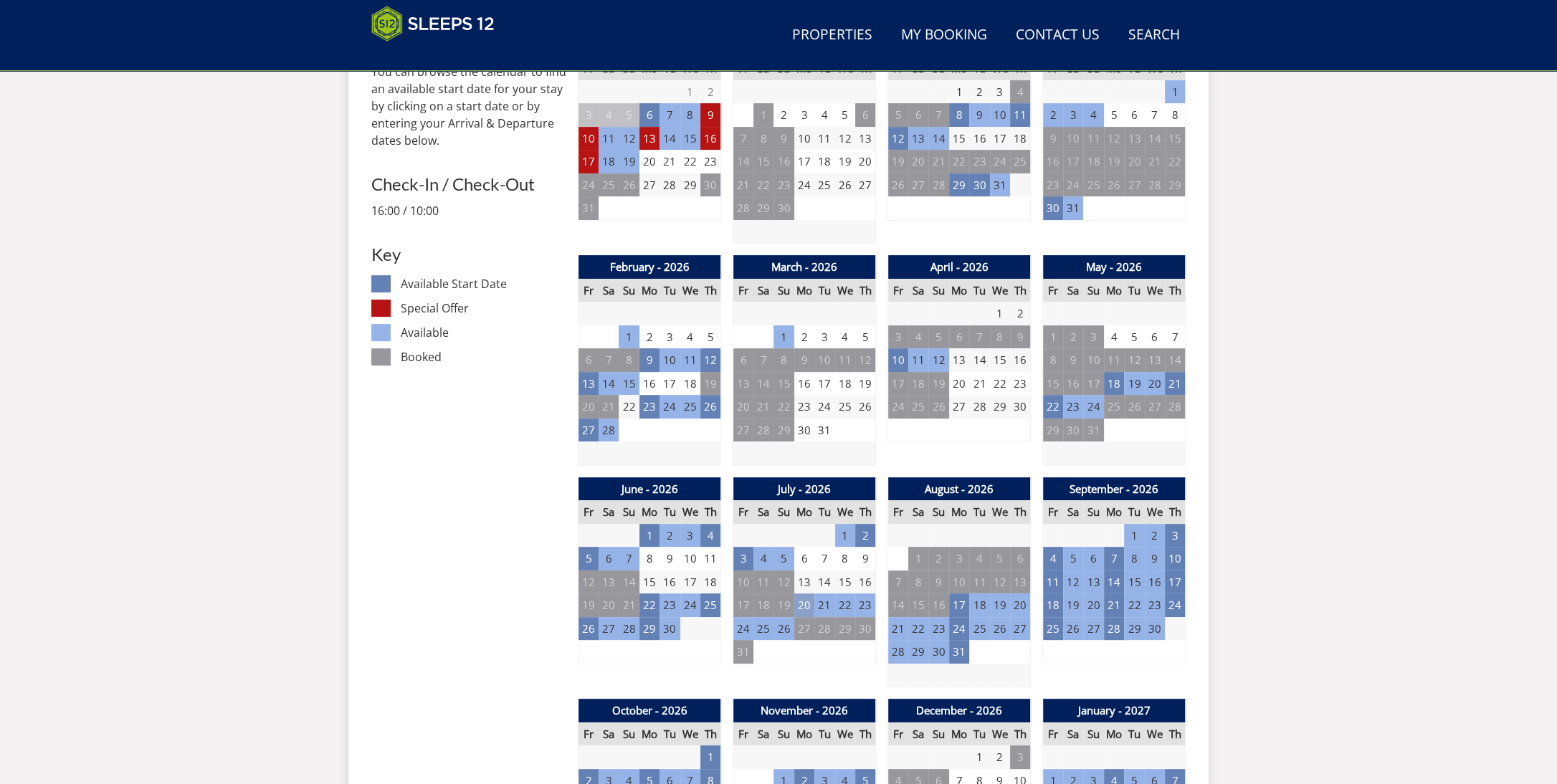
click at [812, 607] on td "20" at bounding box center [804, 605] width 20 height 24
click at [856, 634] on link at bounding box center [843, 634] width 25 height 25
click at [955, 625] on td "24" at bounding box center [959, 628] width 20 height 24
click at [961, 604] on td "17" at bounding box center [959, 605] width 20 height 24
click at [1008, 631] on link at bounding box center [995, 634] width 25 height 25
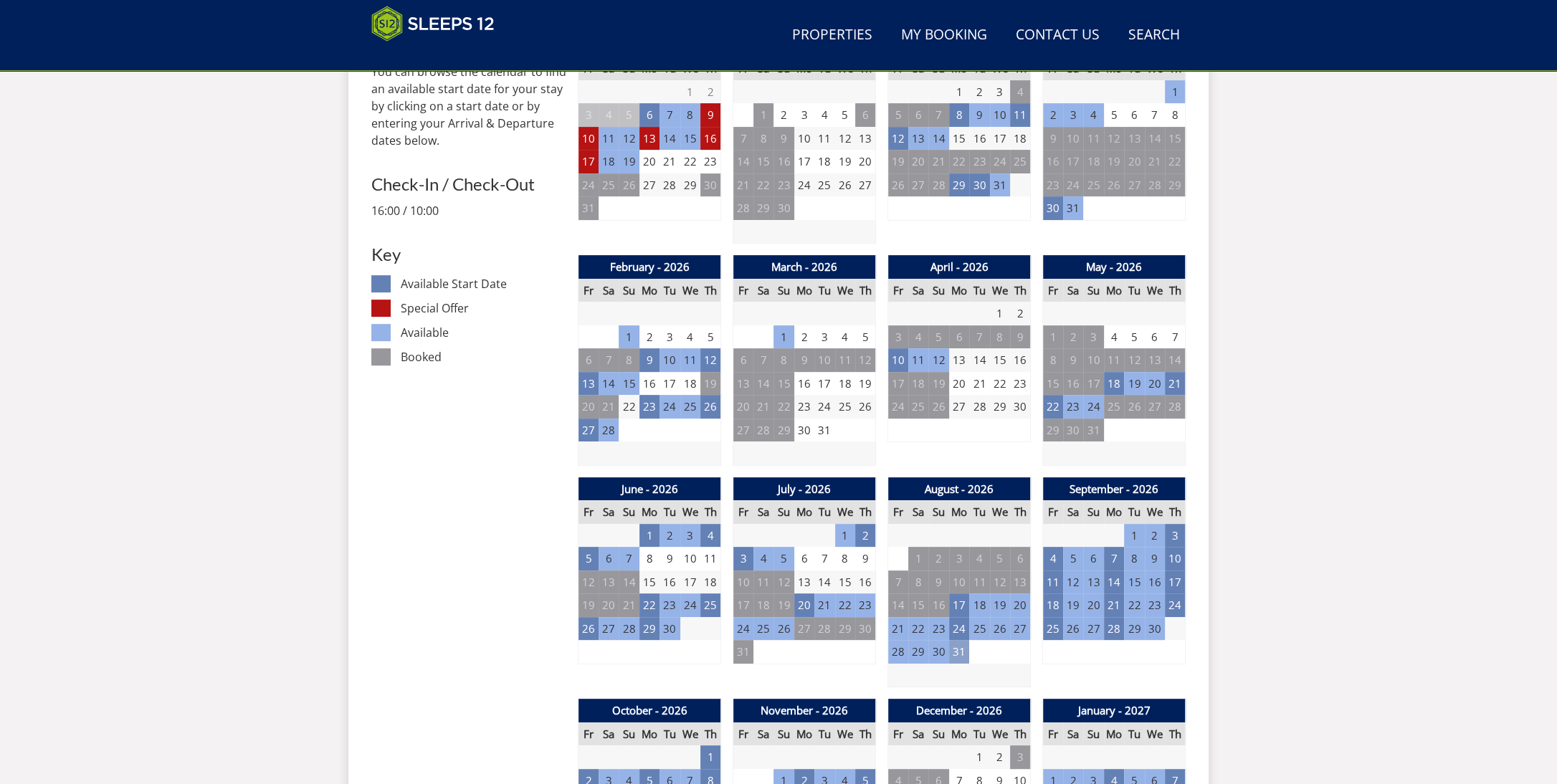
click at [965, 646] on td "31" at bounding box center [959, 651] width 20 height 24
click at [1001, 679] on link at bounding box center [989, 681] width 25 height 25
click at [1053, 560] on td "4" at bounding box center [1053, 558] width 20 height 24
click at [1126, 560] on td "8" at bounding box center [1133, 558] width 20 height 24
click at [1114, 560] on td "7" at bounding box center [1114, 558] width 20 height 24
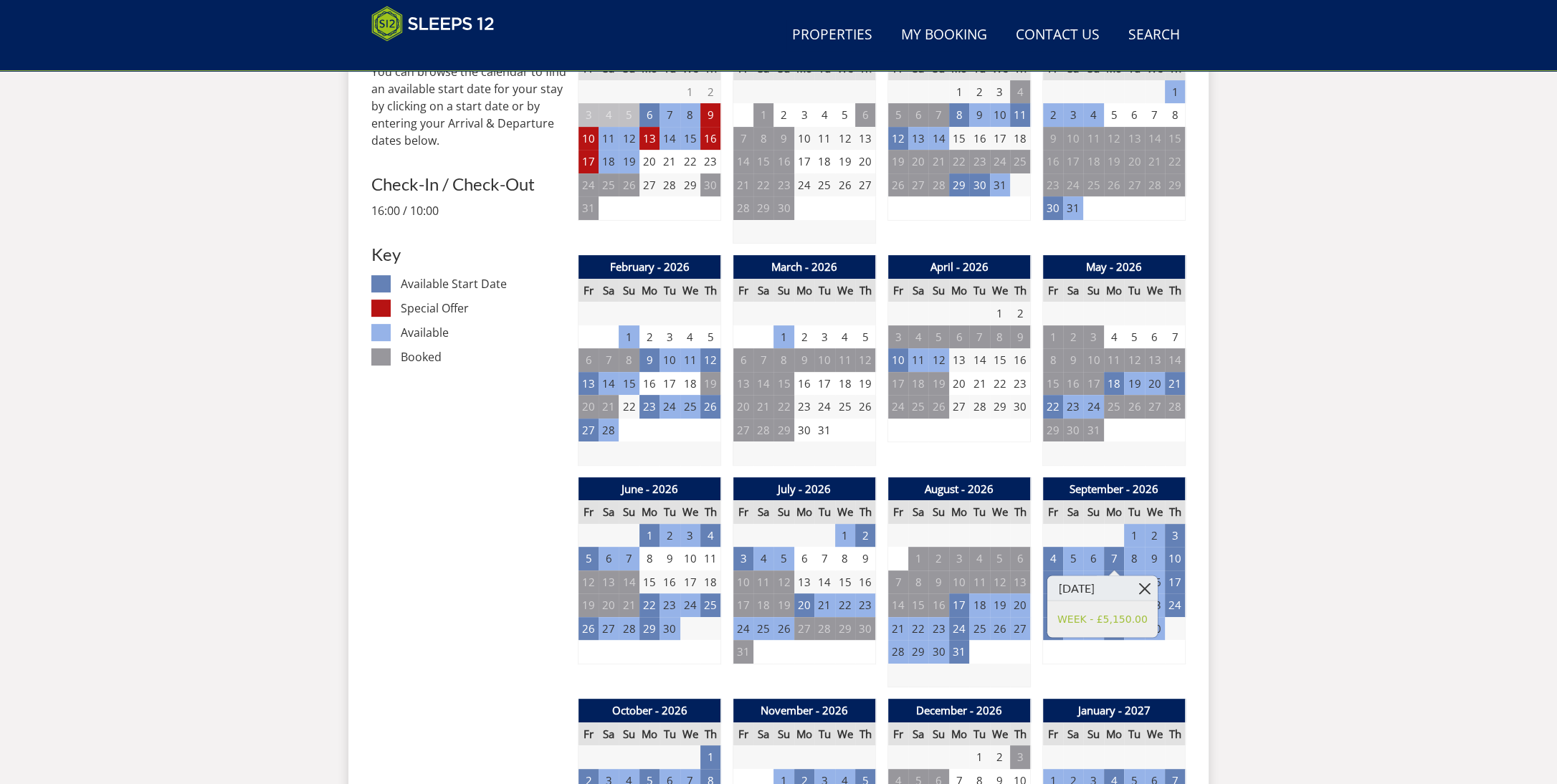
click at [1157, 592] on link at bounding box center [1145, 587] width 25 height 25
click at [1061, 560] on td "4" at bounding box center [1053, 558] width 20 height 24
click at [1117, 575] on td "14" at bounding box center [1114, 582] width 20 height 24
click at [1157, 616] on link at bounding box center [1145, 611] width 25 height 25
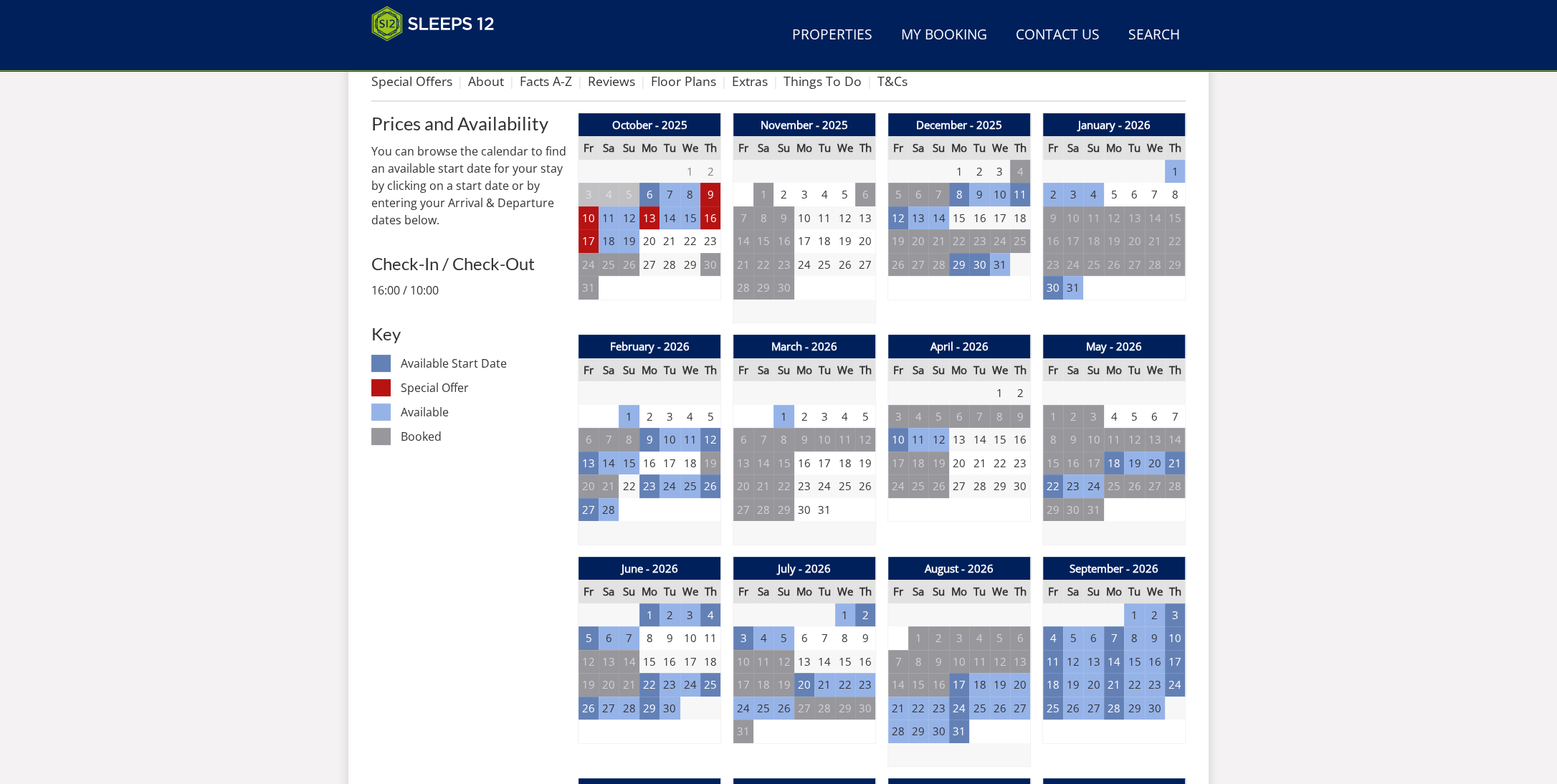
scroll to position [198, 0]
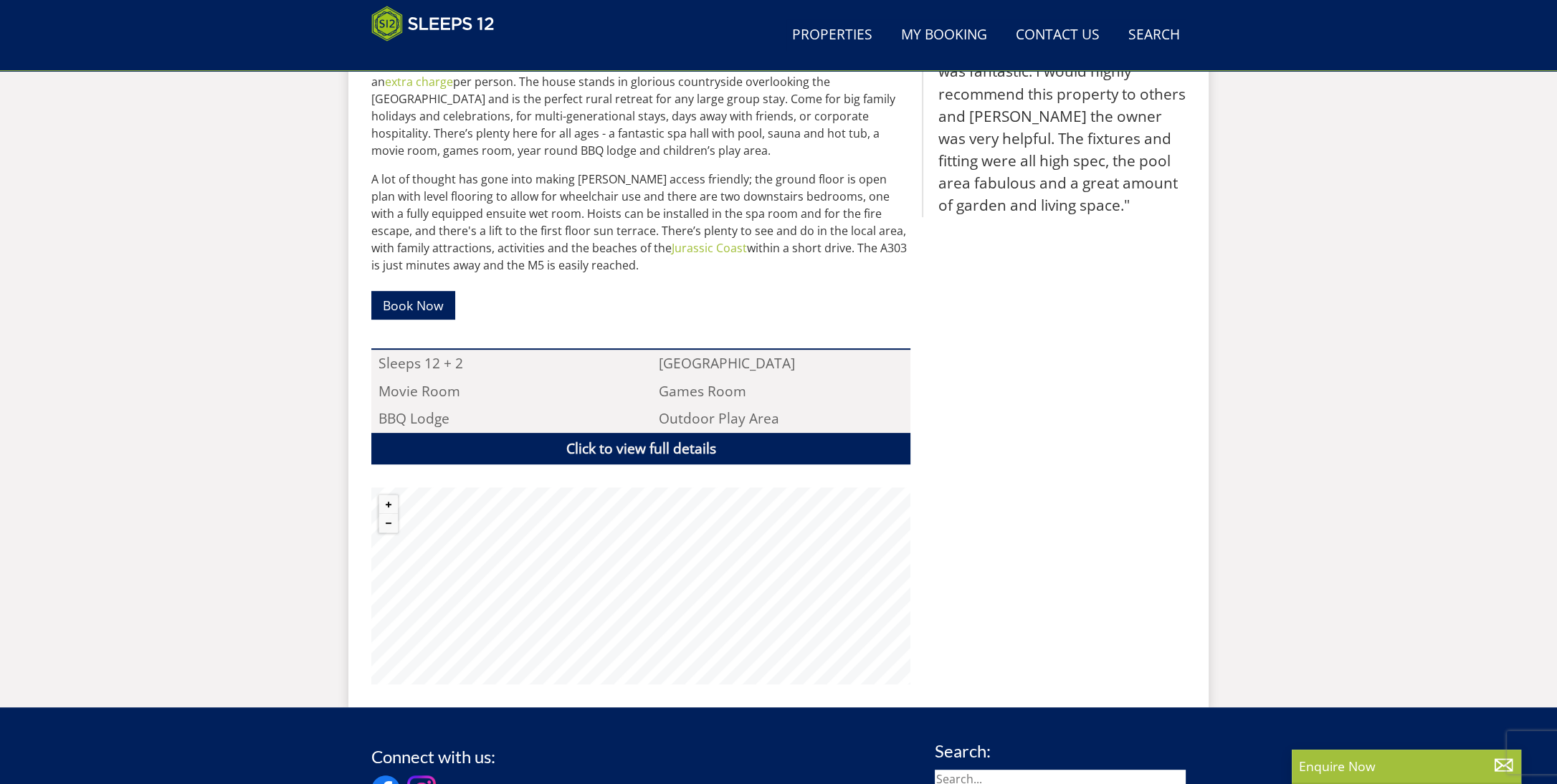
scroll to position [339, 0]
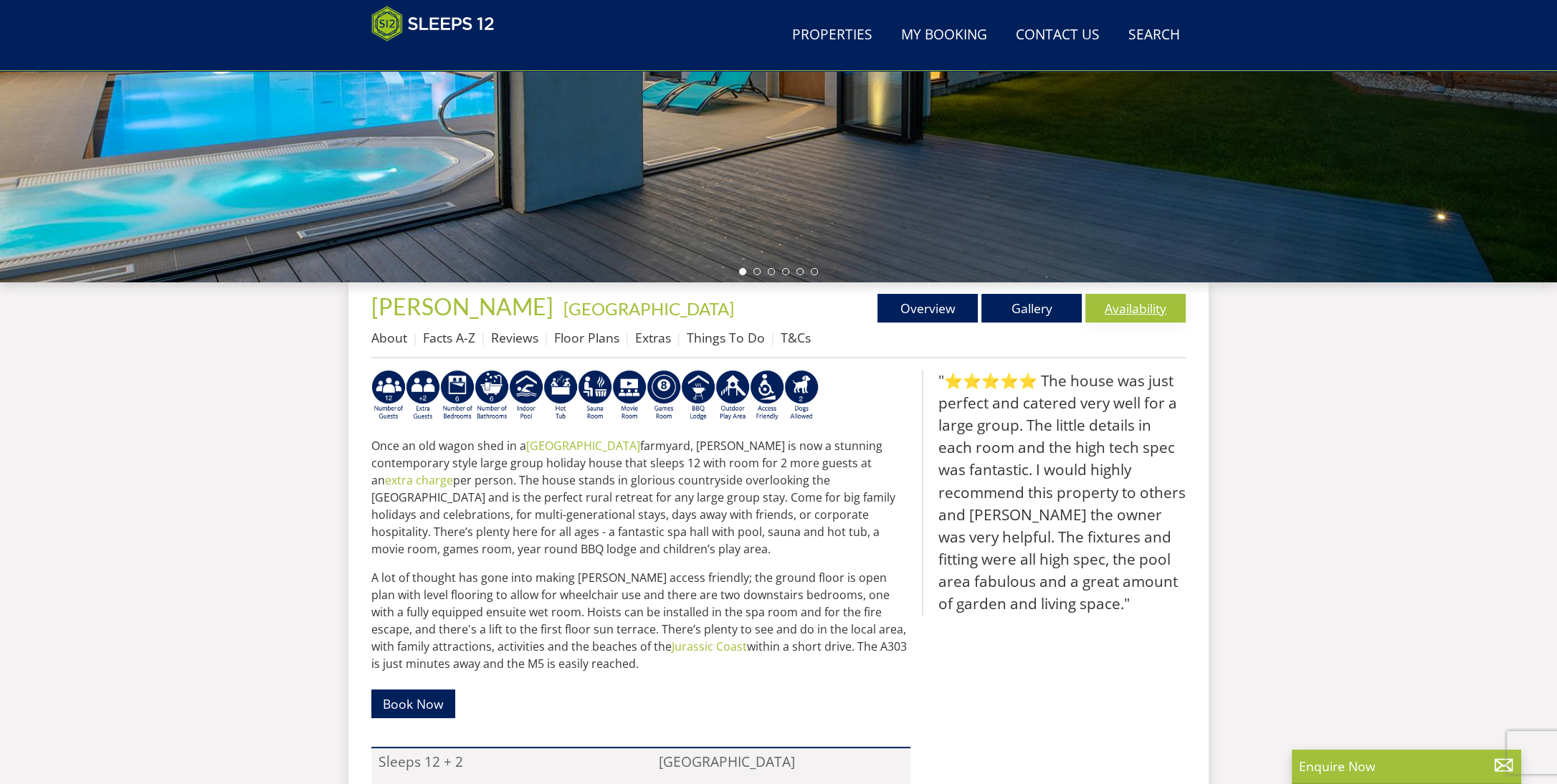
click at [1155, 302] on link "Availability" at bounding box center [1135, 308] width 100 height 28
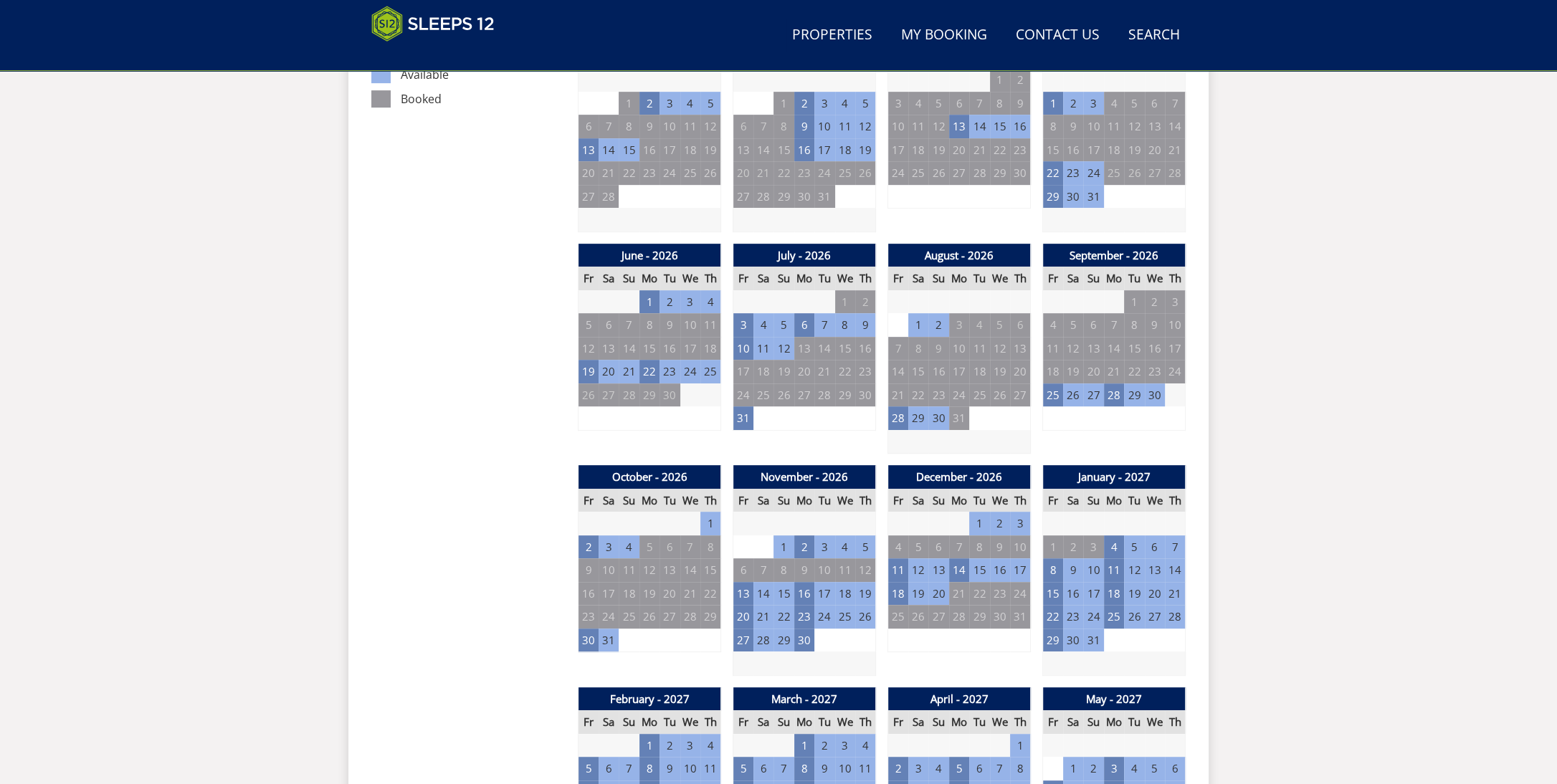
scroll to position [914, 0]
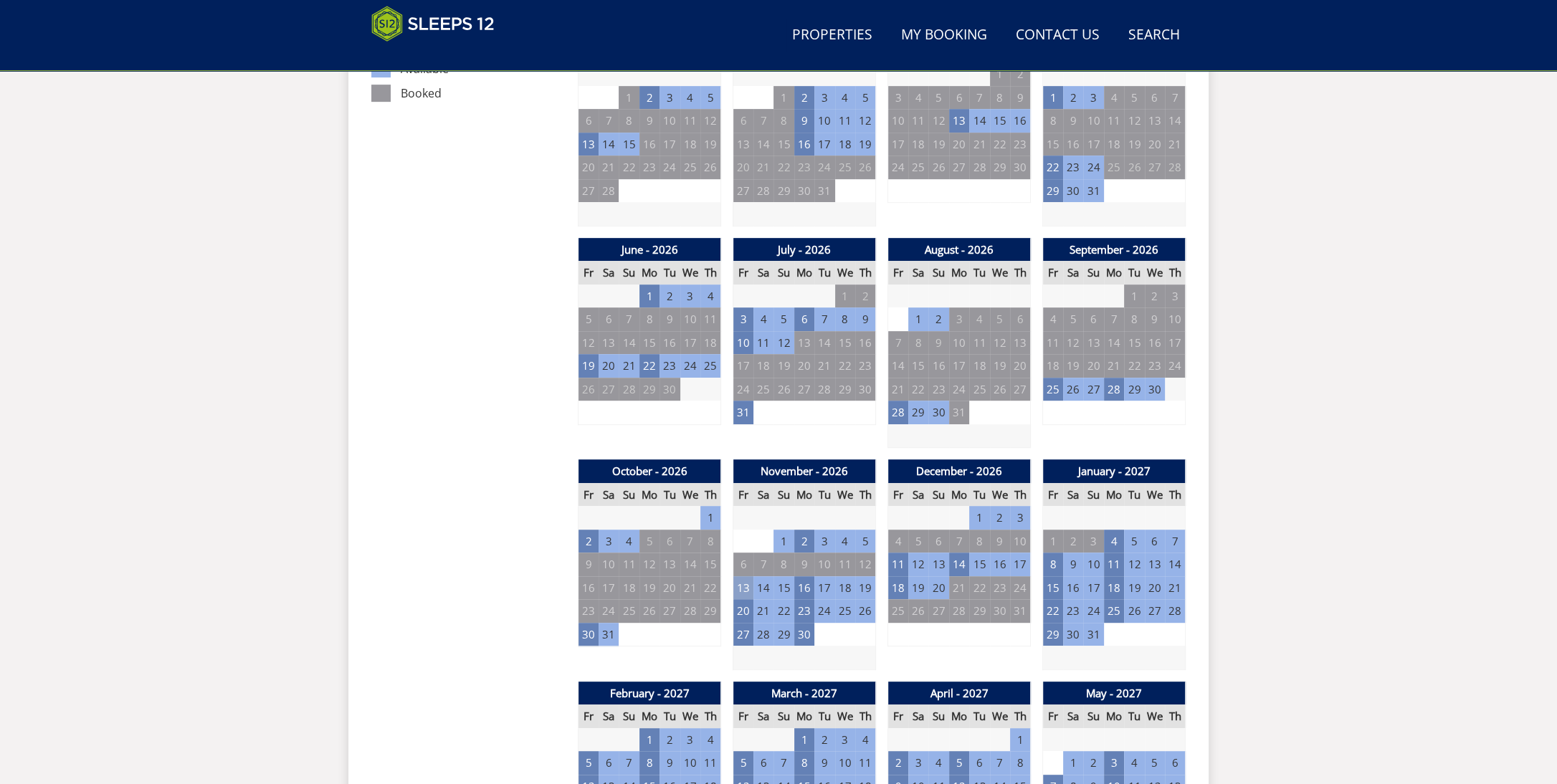
click at [742, 586] on td "13" at bounding box center [743, 587] width 20 height 24
click at [899, 585] on td "18" at bounding box center [898, 587] width 20 height 24
click at [899, 565] on td "11" at bounding box center [898, 564] width 20 height 24
click at [741, 609] on td "20" at bounding box center [743, 610] width 20 height 24
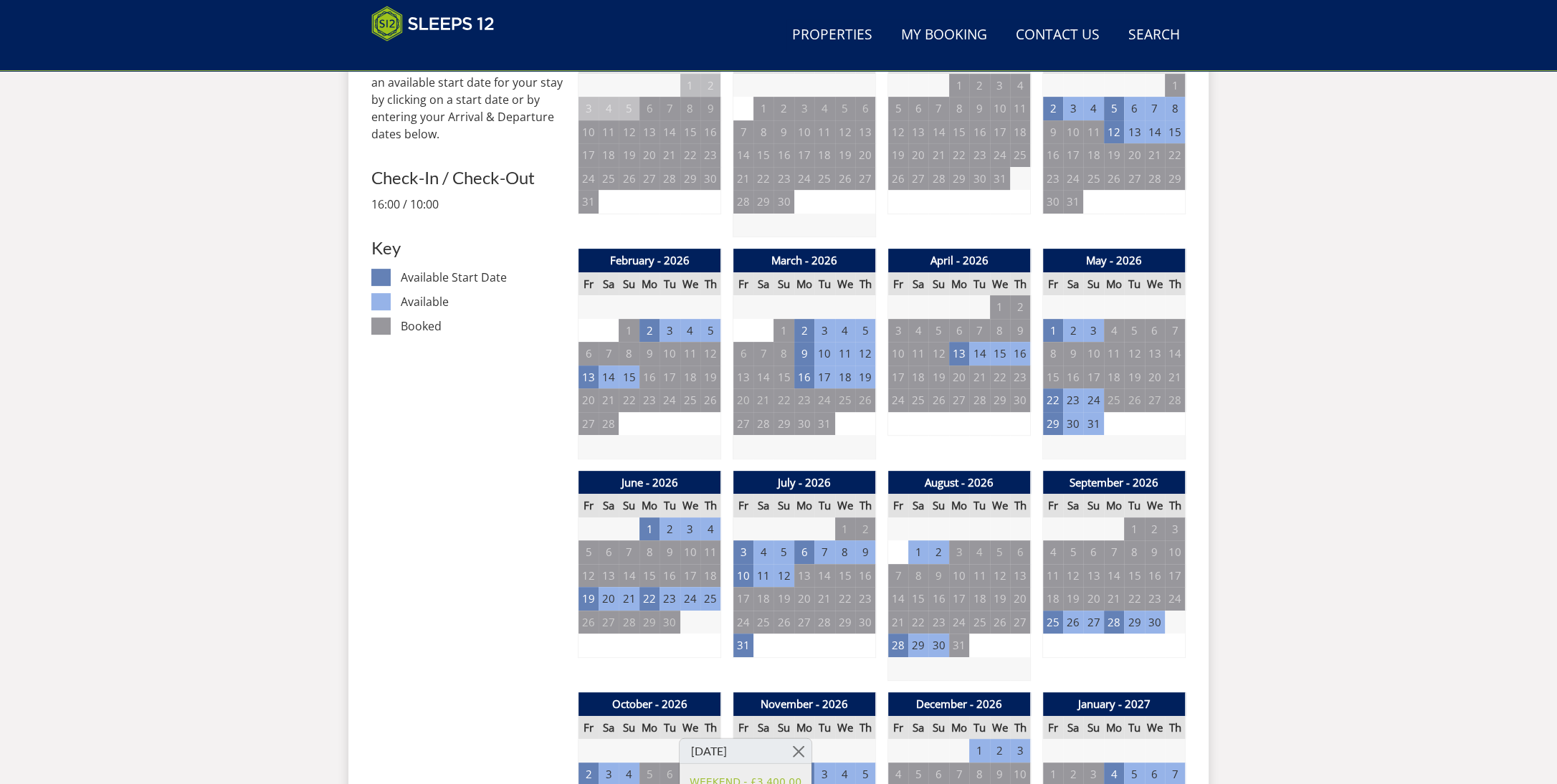
scroll to position [675, 0]
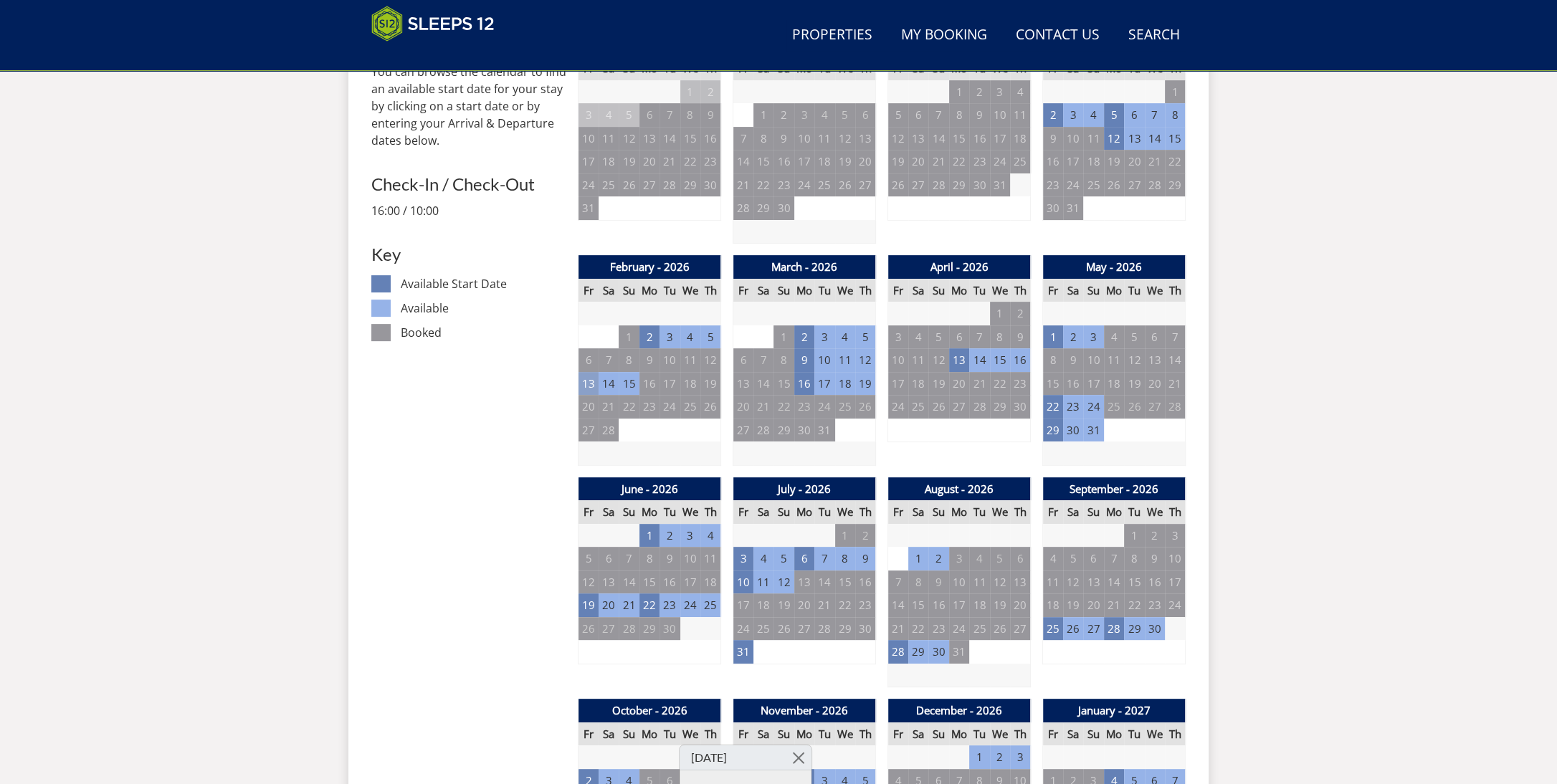
click at [588, 390] on td "13" at bounding box center [588, 384] width 20 height 24
click at [808, 359] on td "9" at bounding box center [804, 360] width 20 height 24
click at [806, 339] on td "2" at bounding box center [804, 337] width 20 height 24
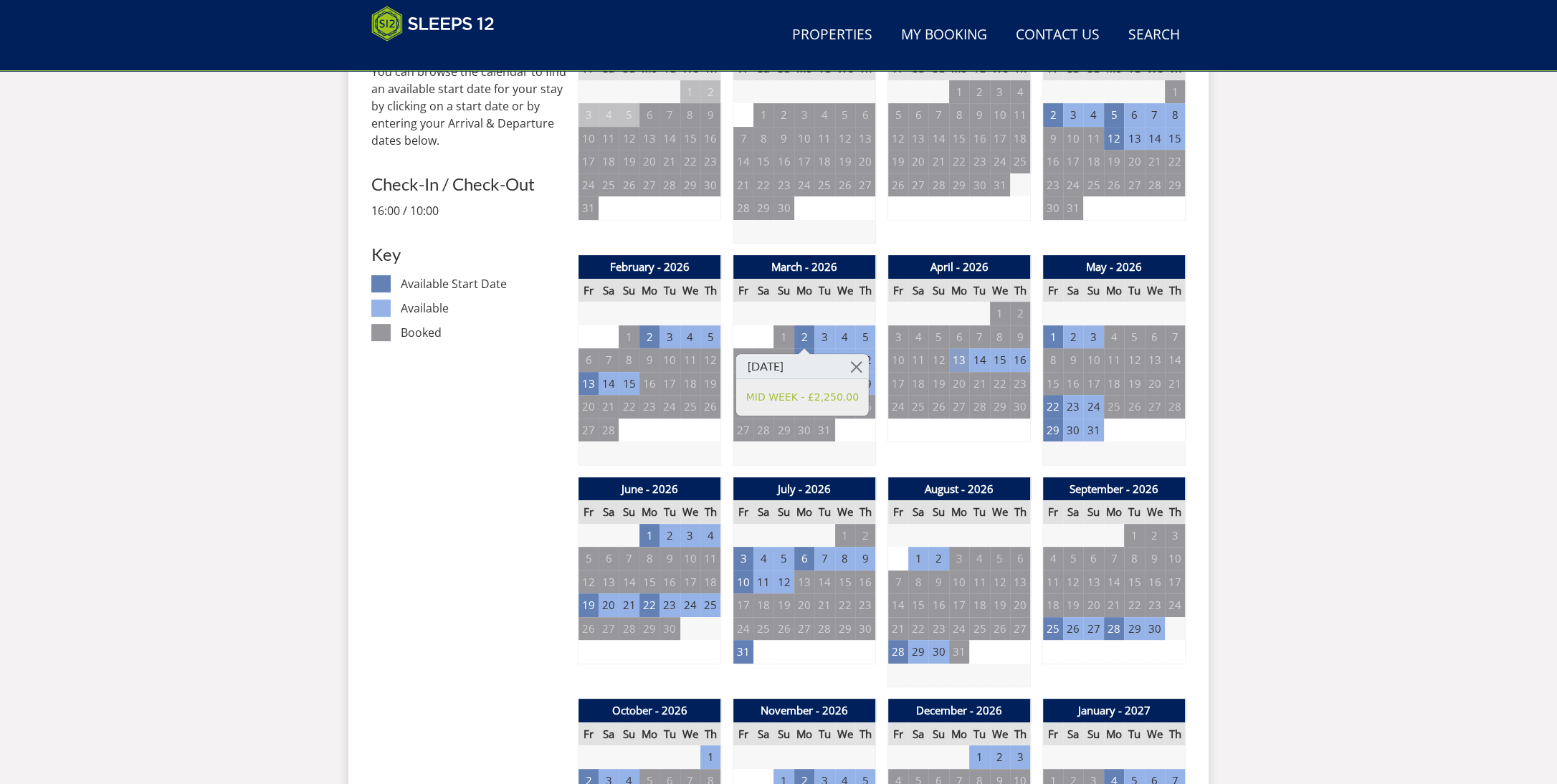
click at [960, 359] on td "13" at bounding box center [959, 360] width 20 height 24
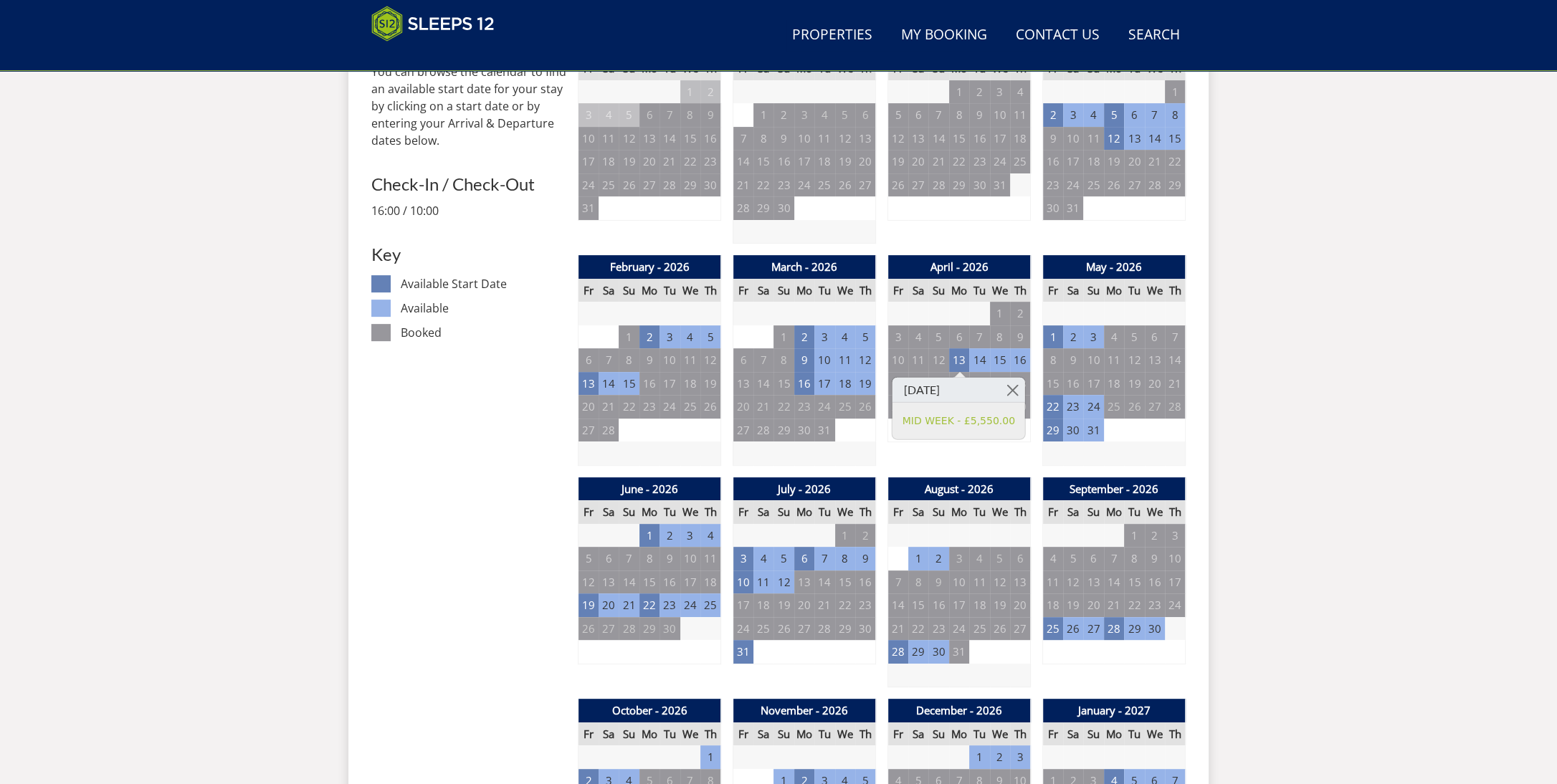
click at [1049, 404] on td "22" at bounding box center [1053, 407] width 20 height 24
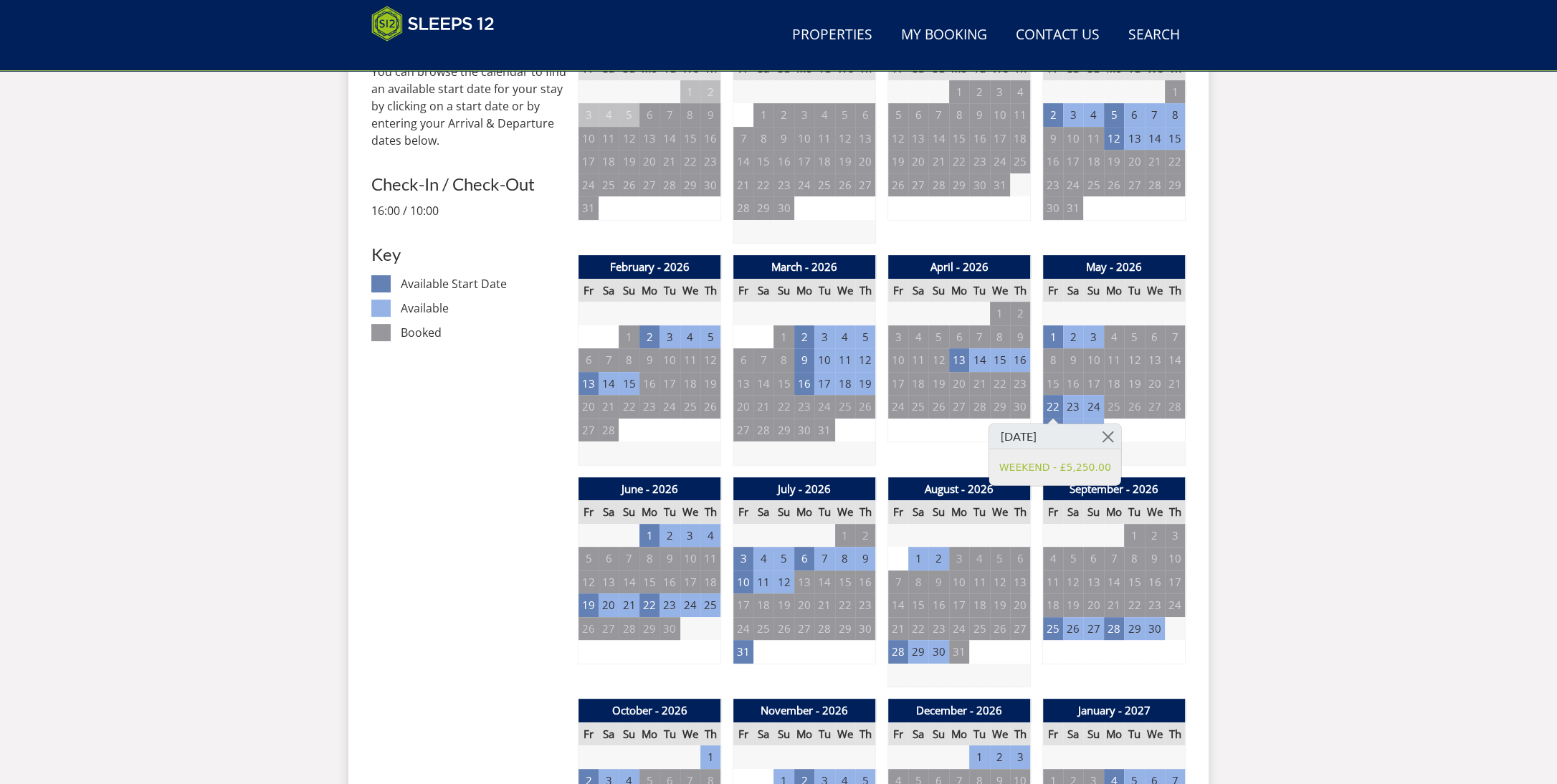
click at [1055, 410] on td "22" at bounding box center [1053, 407] width 20 height 24
click at [1104, 429] on link at bounding box center [1108, 436] width 25 height 25
click at [1050, 428] on td "29" at bounding box center [1053, 430] width 20 height 24
click at [591, 604] on td "19" at bounding box center [588, 605] width 20 height 24
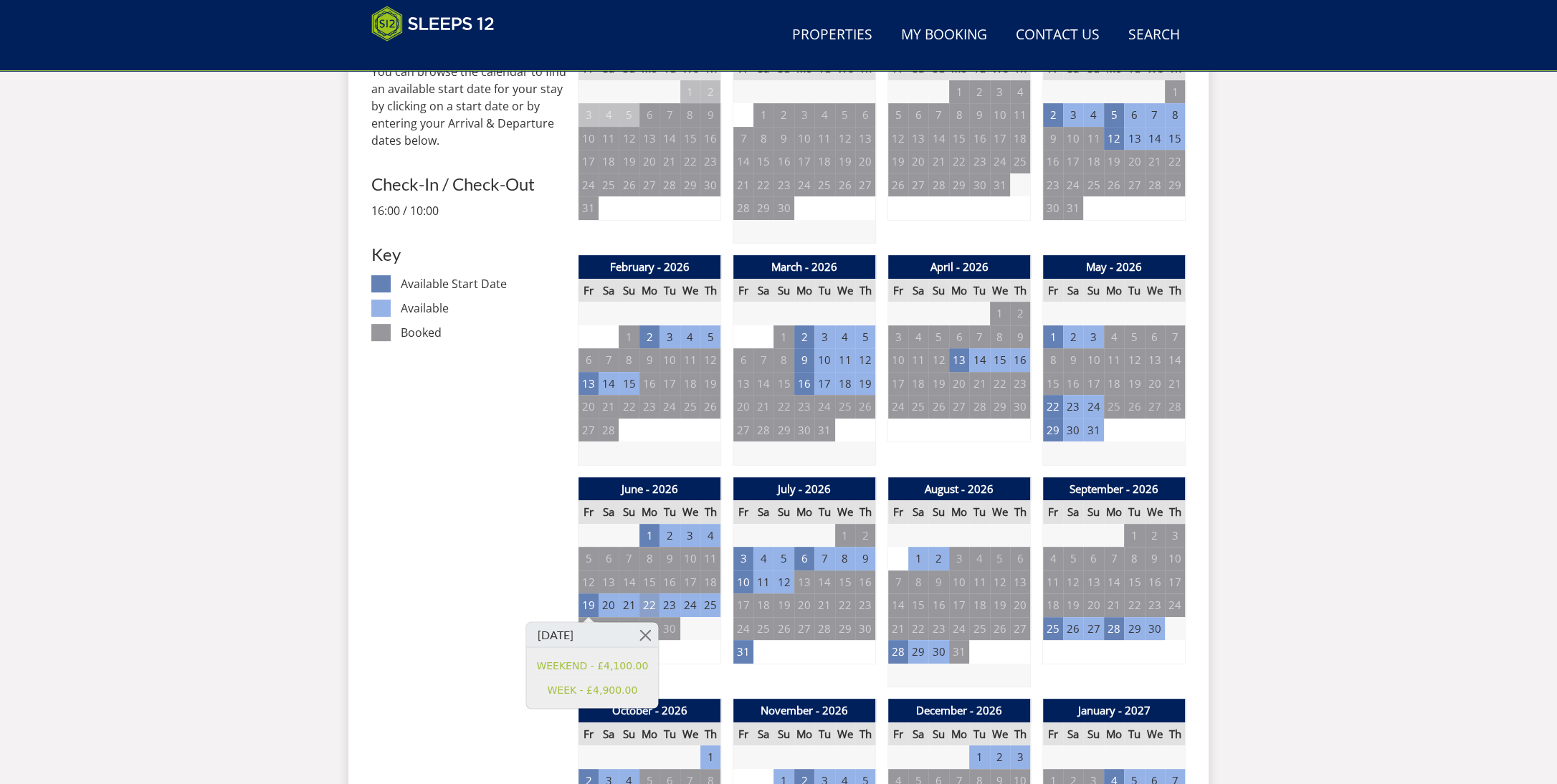
click at [652, 613] on td "22" at bounding box center [649, 605] width 20 height 24
click at [745, 657] on td "31" at bounding box center [743, 651] width 20 height 24
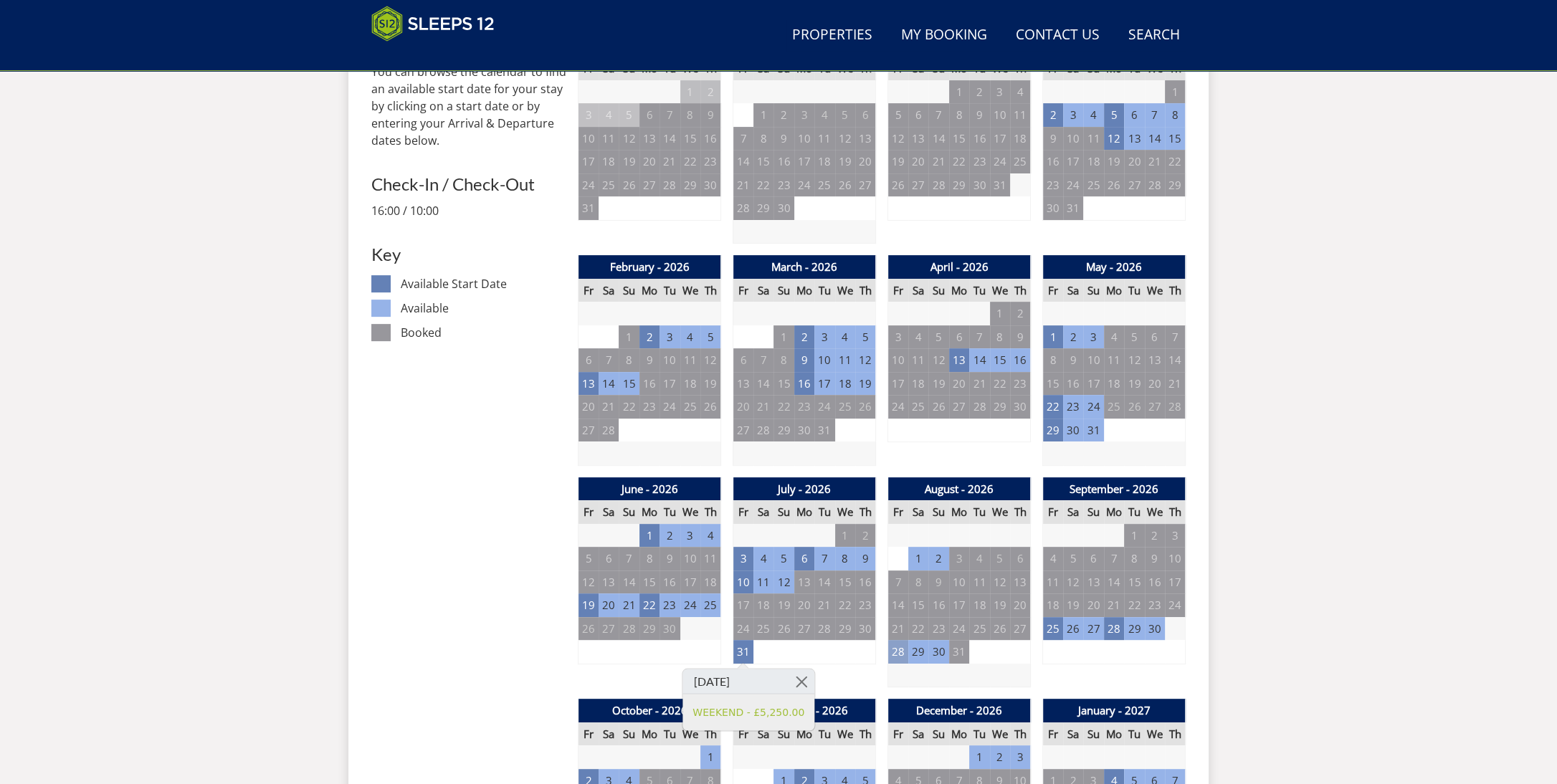
click at [894, 656] on td "28" at bounding box center [898, 651] width 20 height 24
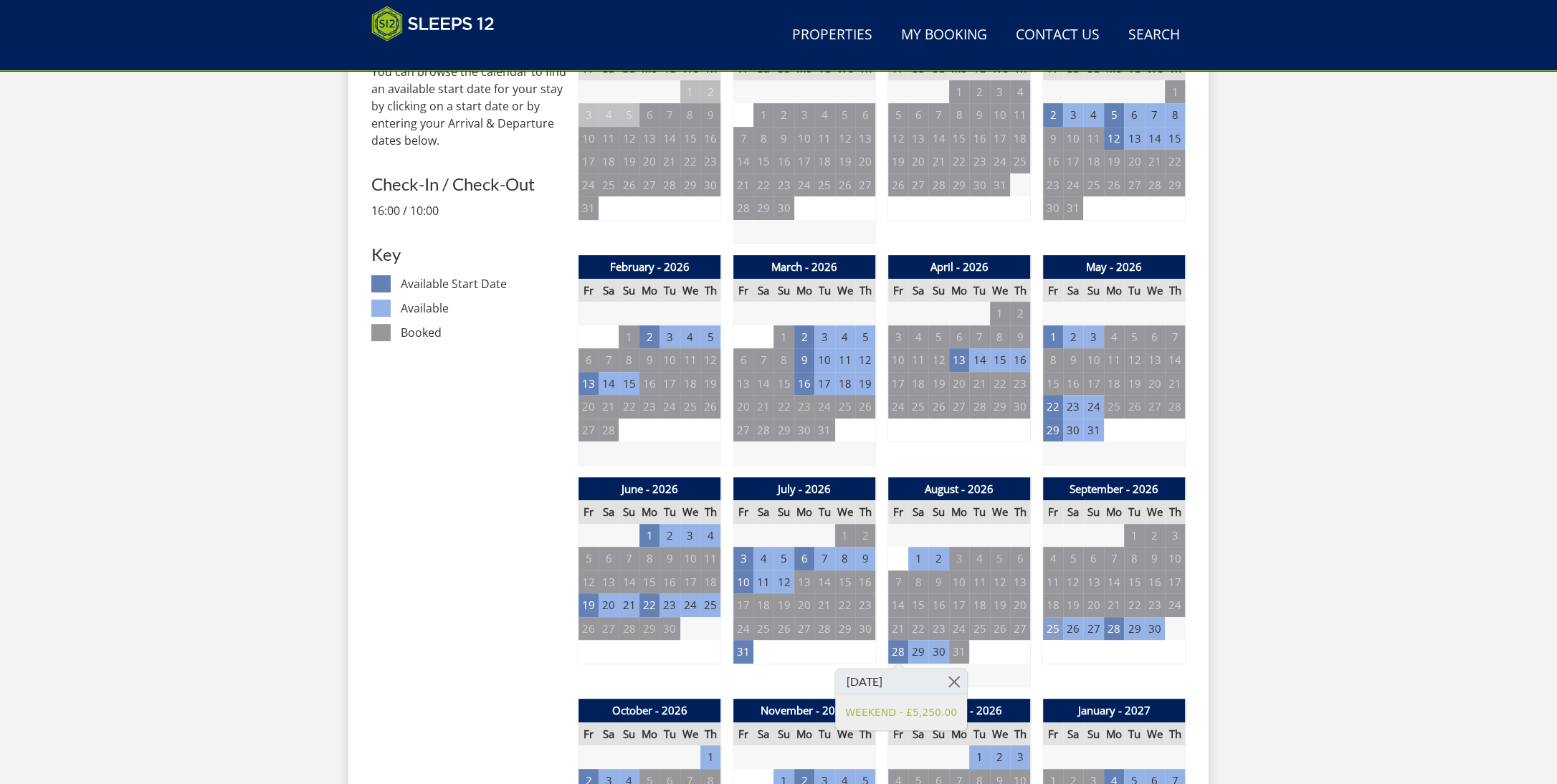
click at [1055, 626] on td "25" at bounding box center [1053, 628] width 20 height 24
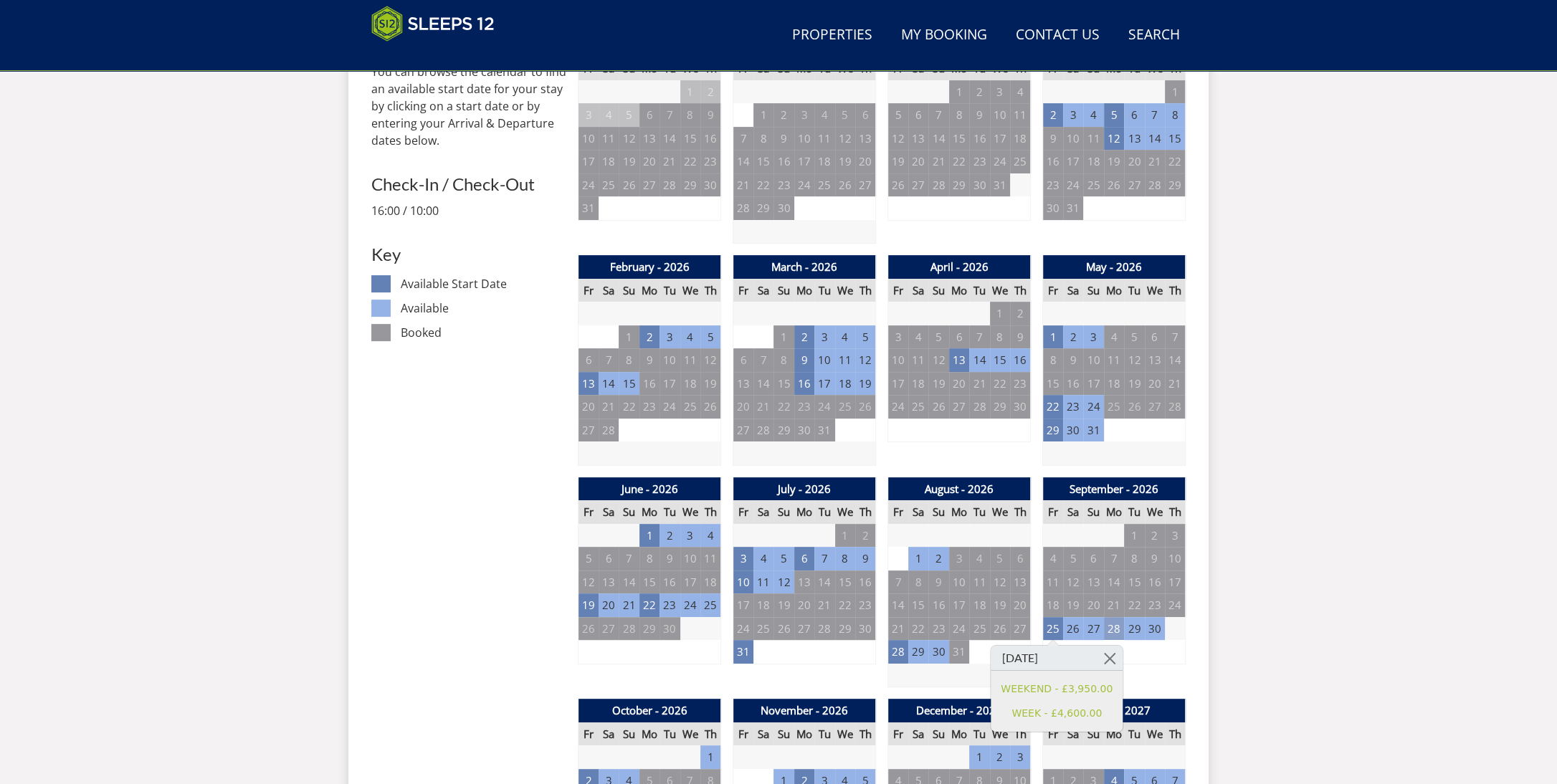
click at [1121, 632] on td "28" at bounding box center [1114, 628] width 20 height 24
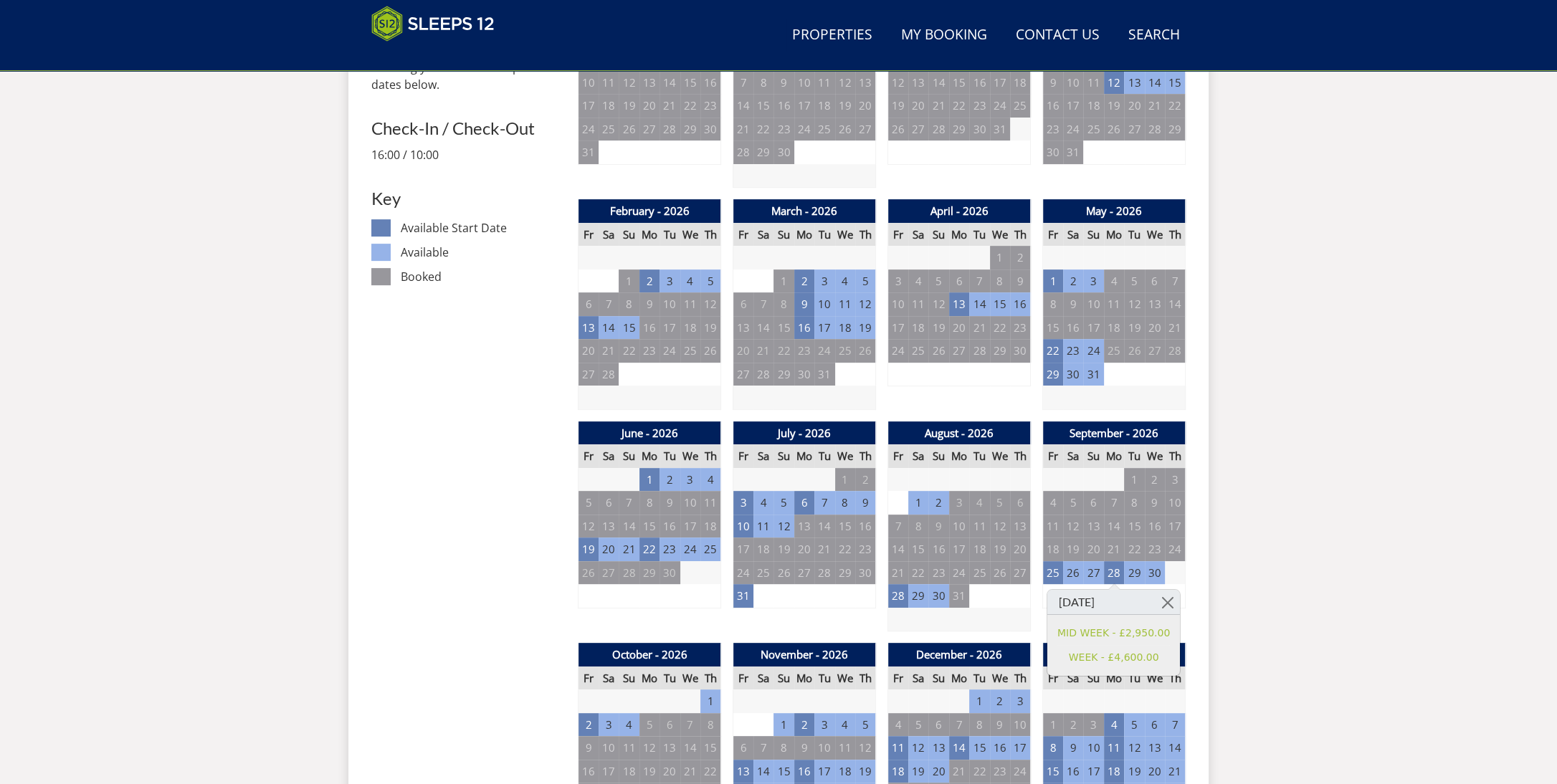
scroll to position [834, 0]
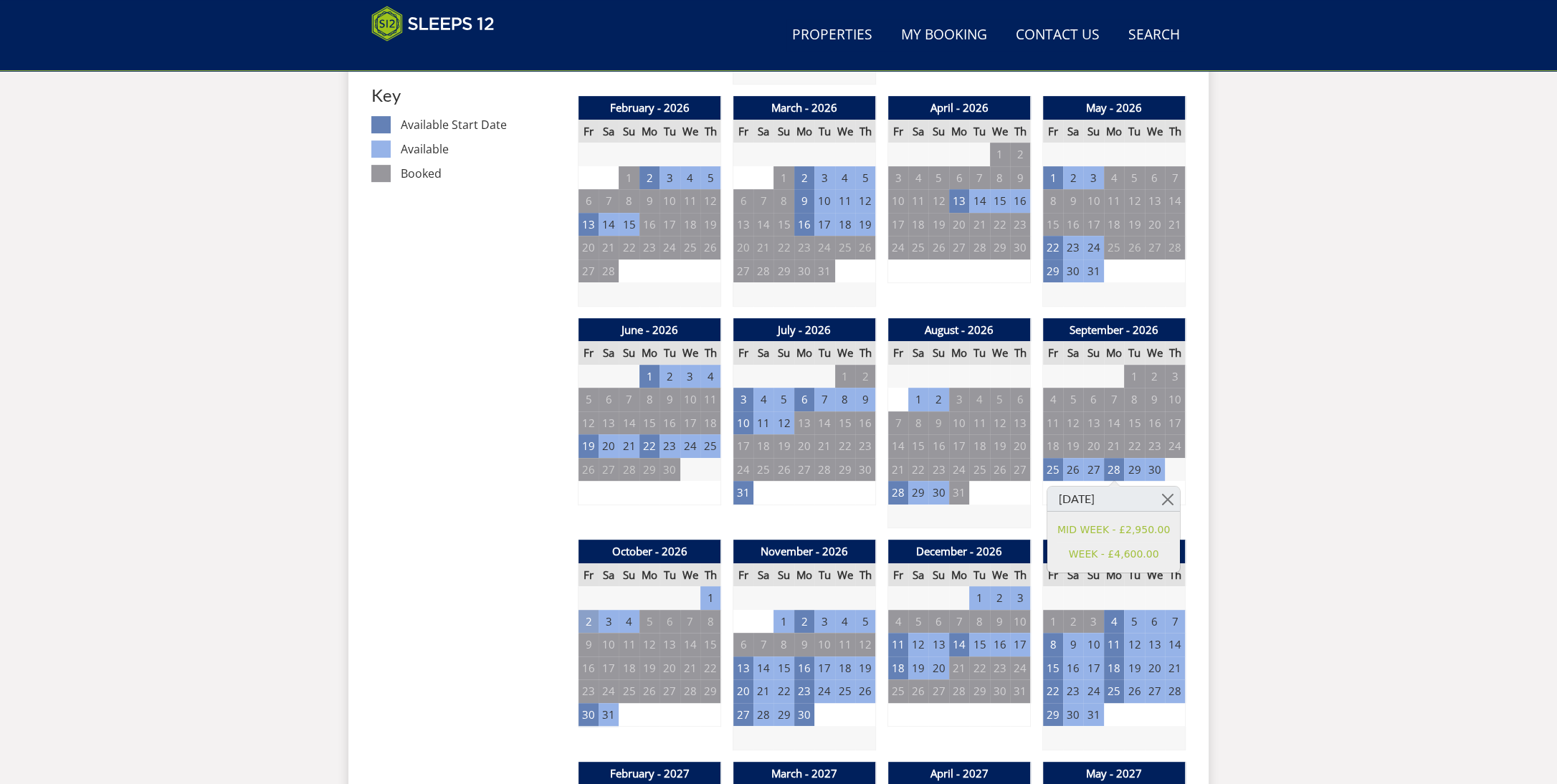
click at [579, 619] on td "2" at bounding box center [588, 621] width 20 height 24
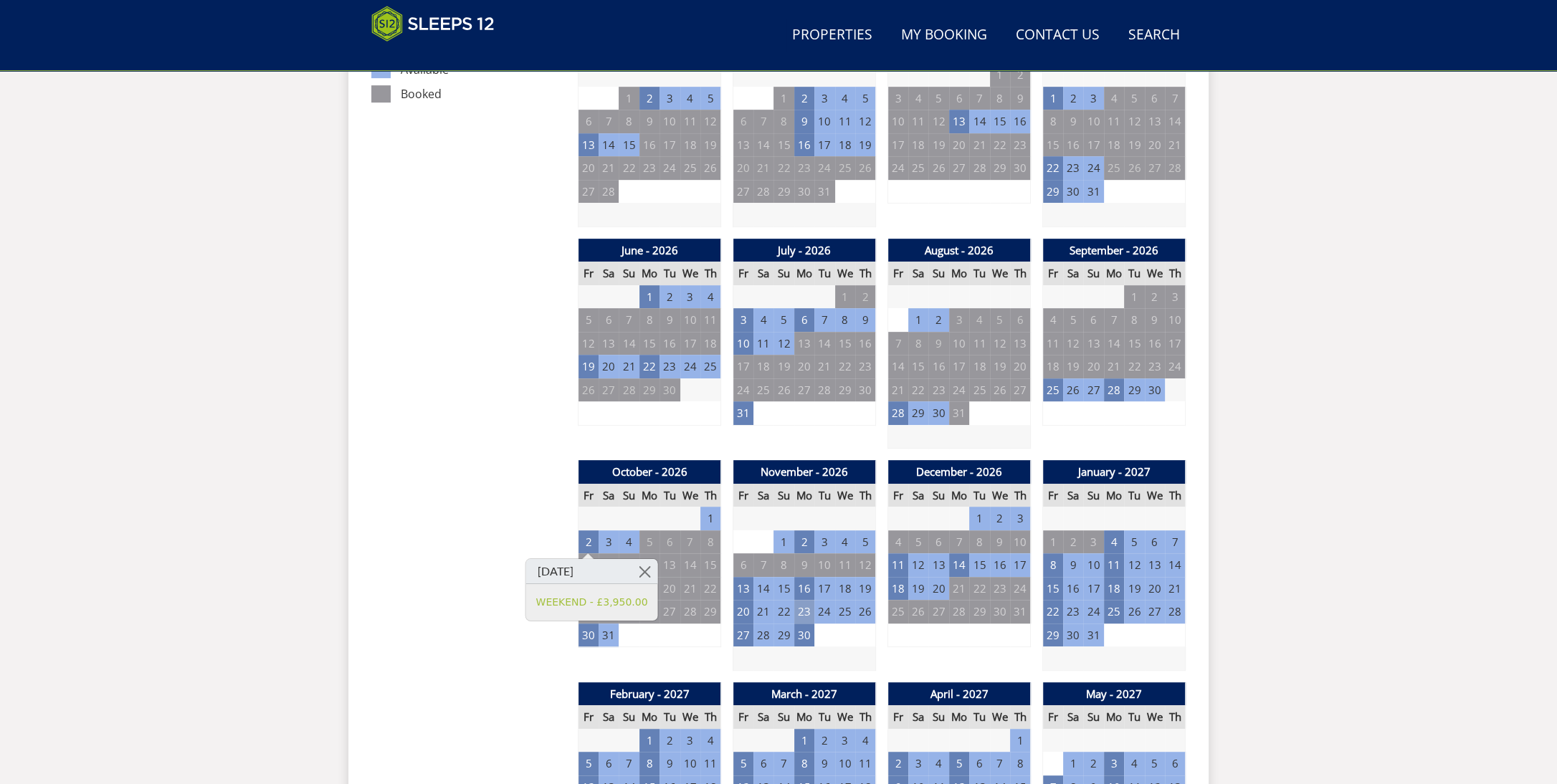
scroll to position [914, 0]
click at [741, 595] on td "13" at bounding box center [743, 587] width 20 height 24
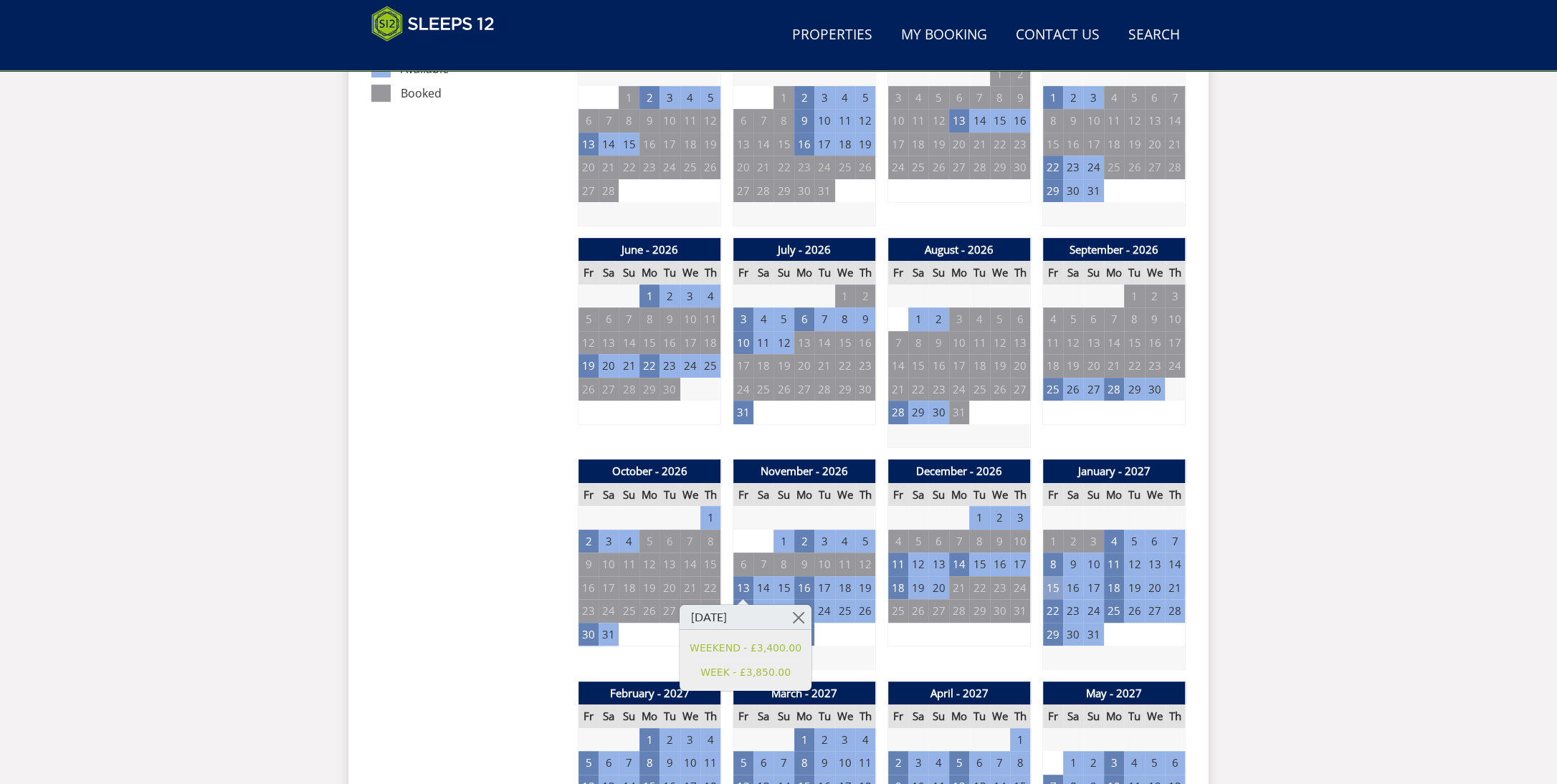
click at [1049, 594] on td "15" at bounding box center [1053, 587] width 20 height 24
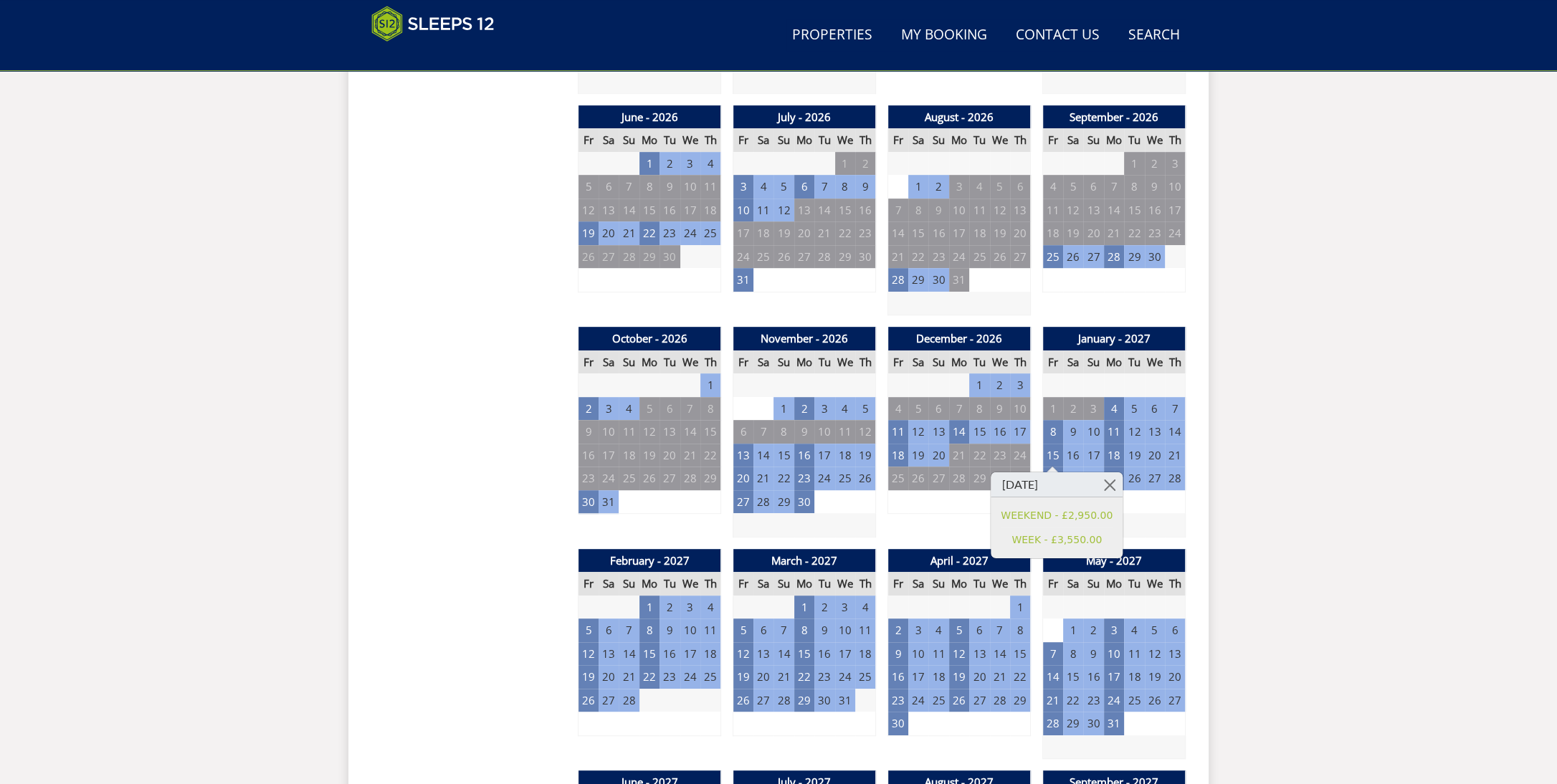
scroll to position [1153, 0]
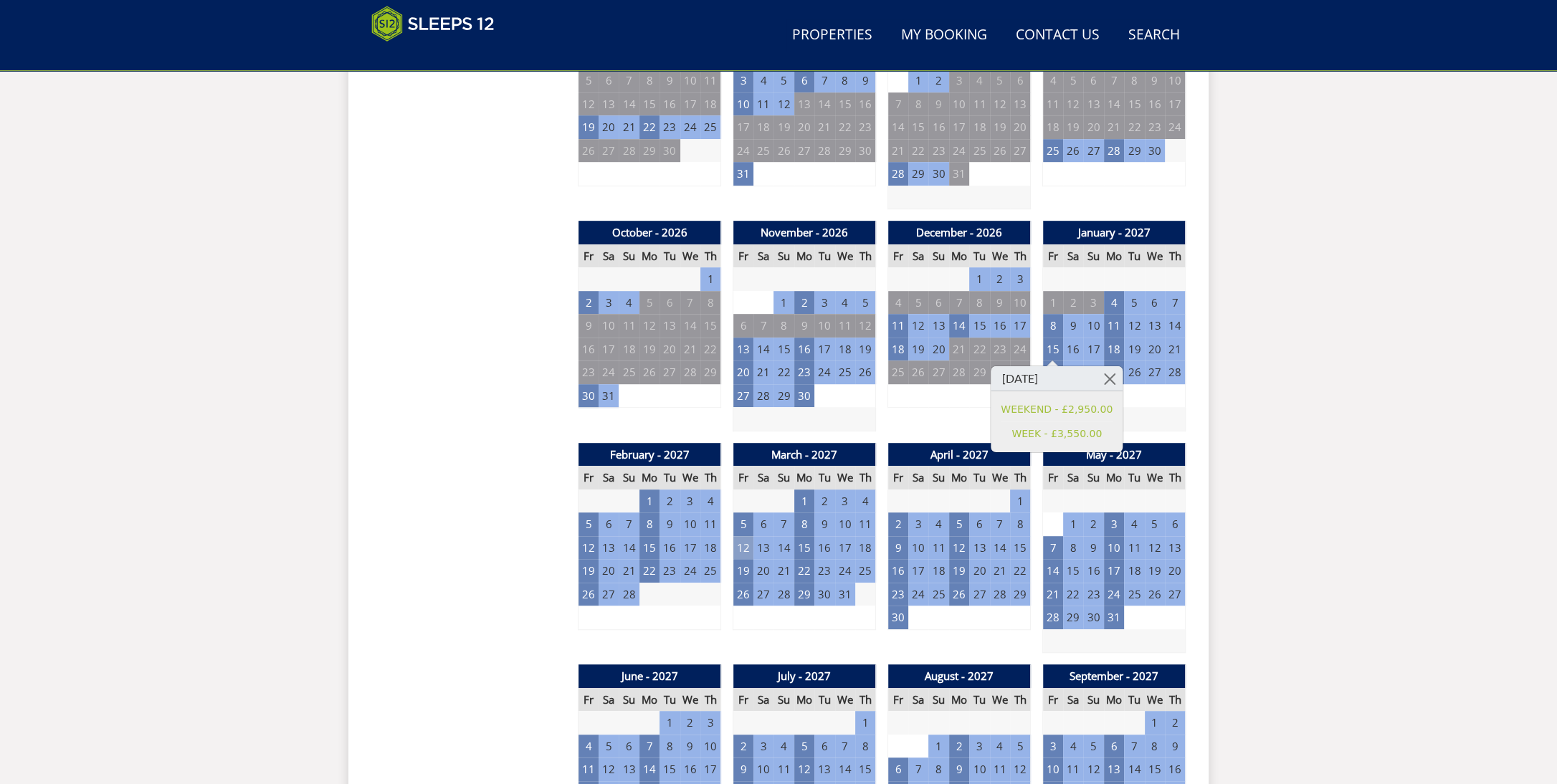
click at [737, 552] on td "12" at bounding box center [743, 547] width 20 height 24
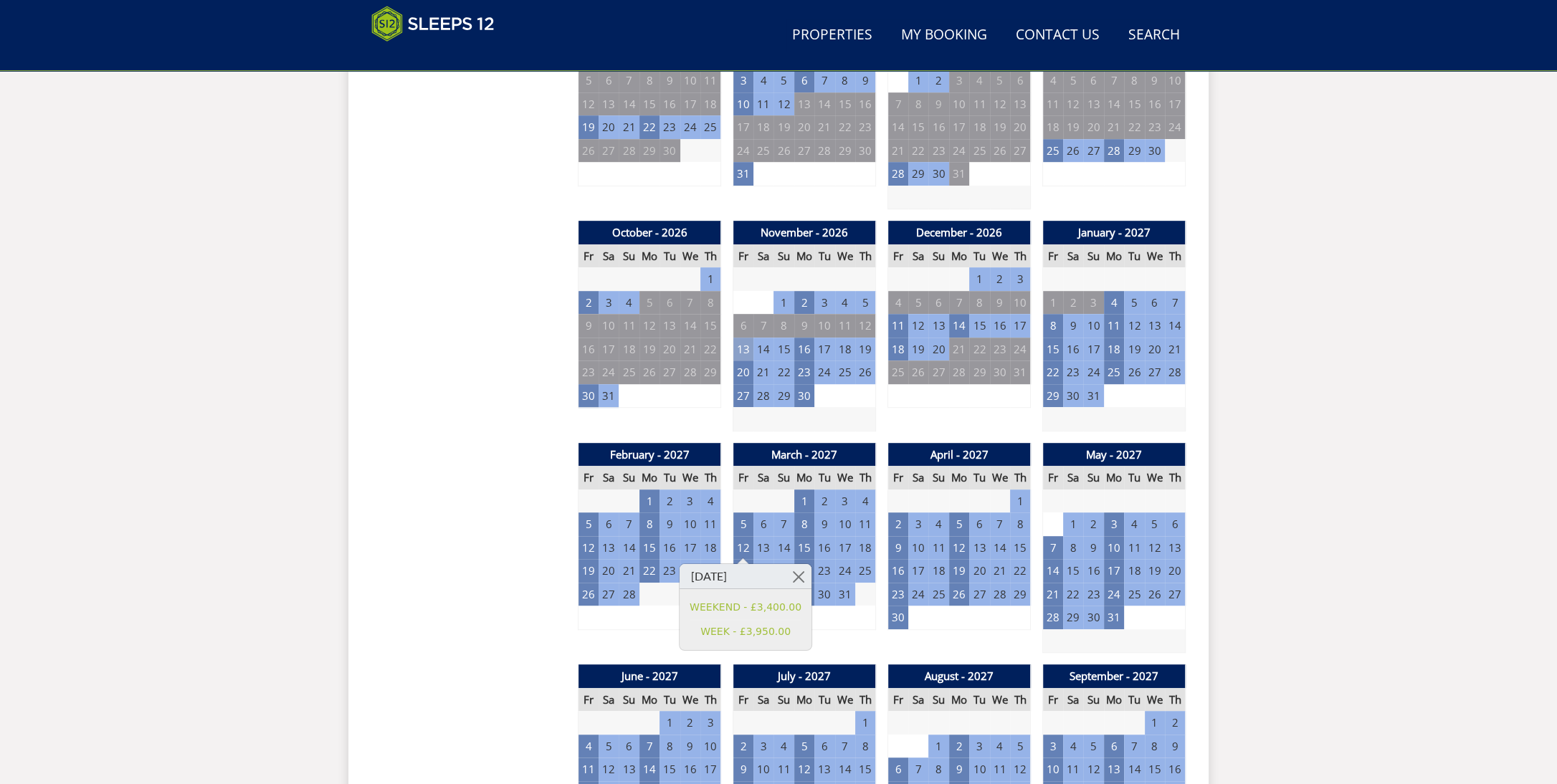
click at [739, 350] on td "13" at bounding box center [743, 349] width 20 height 24
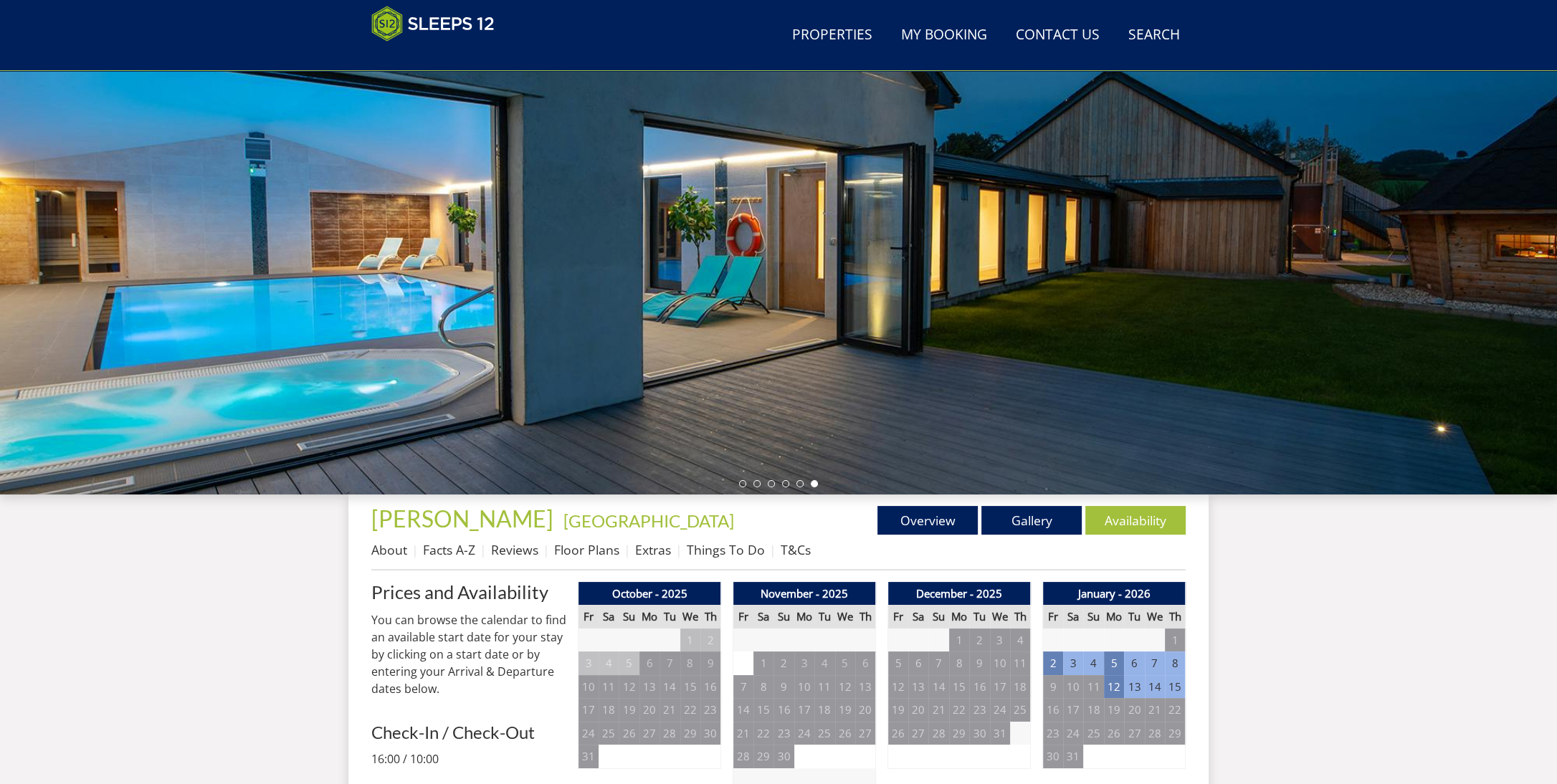
scroll to position [118, 0]
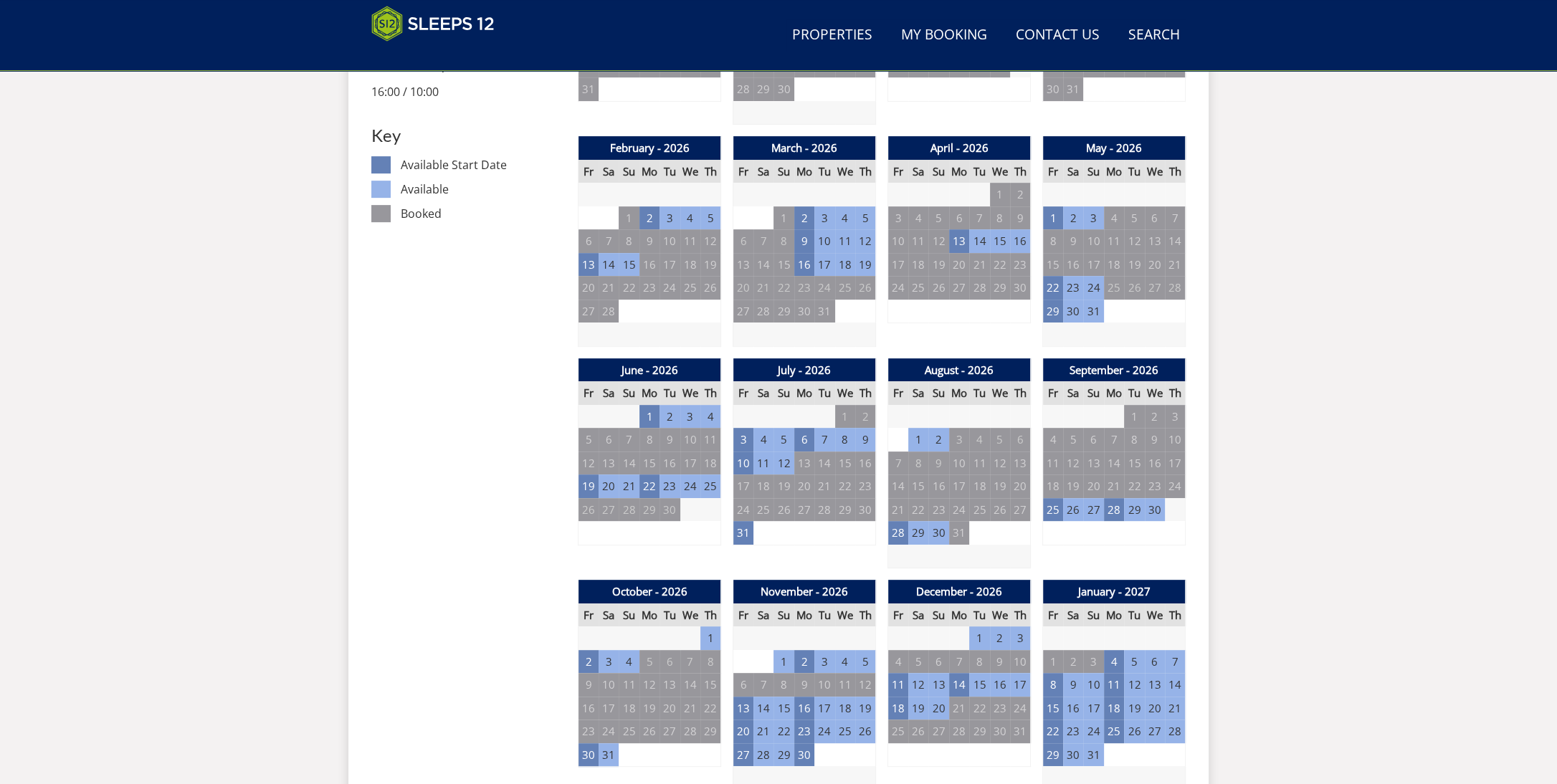
scroll to position [897, 0]
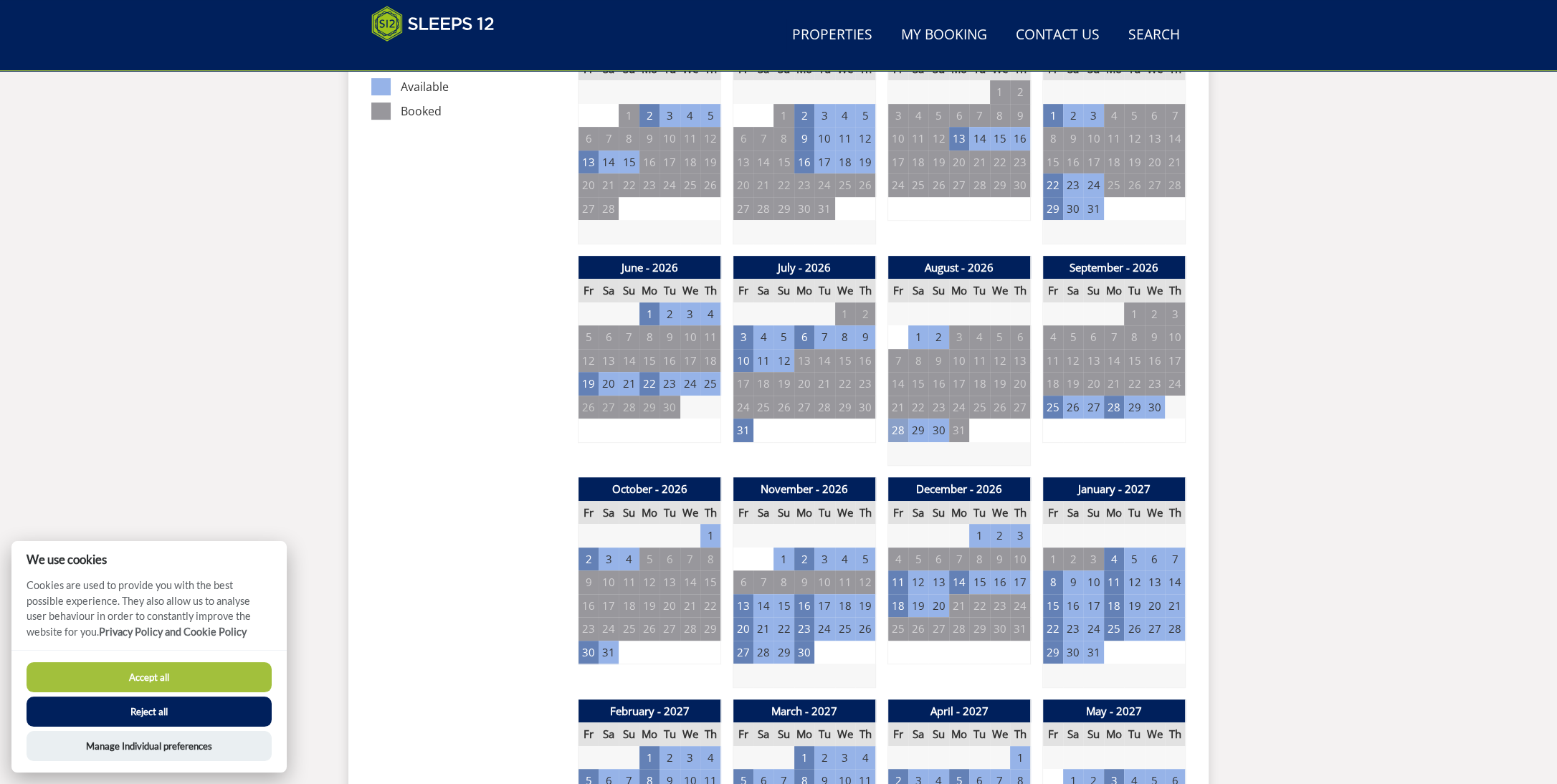
click at [898, 433] on td "28" at bounding box center [898, 430] width 20 height 24
click at [948, 456] on link at bounding box center [954, 460] width 25 height 25
click at [743, 355] on td "10" at bounding box center [743, 361] width 20 height 24
click at [652, 384] on td "22" at bounding box center [649, 384] width 20 height 24
click at [592, 384] on td "19" at bounding box center [588, 384] width 20 height 24
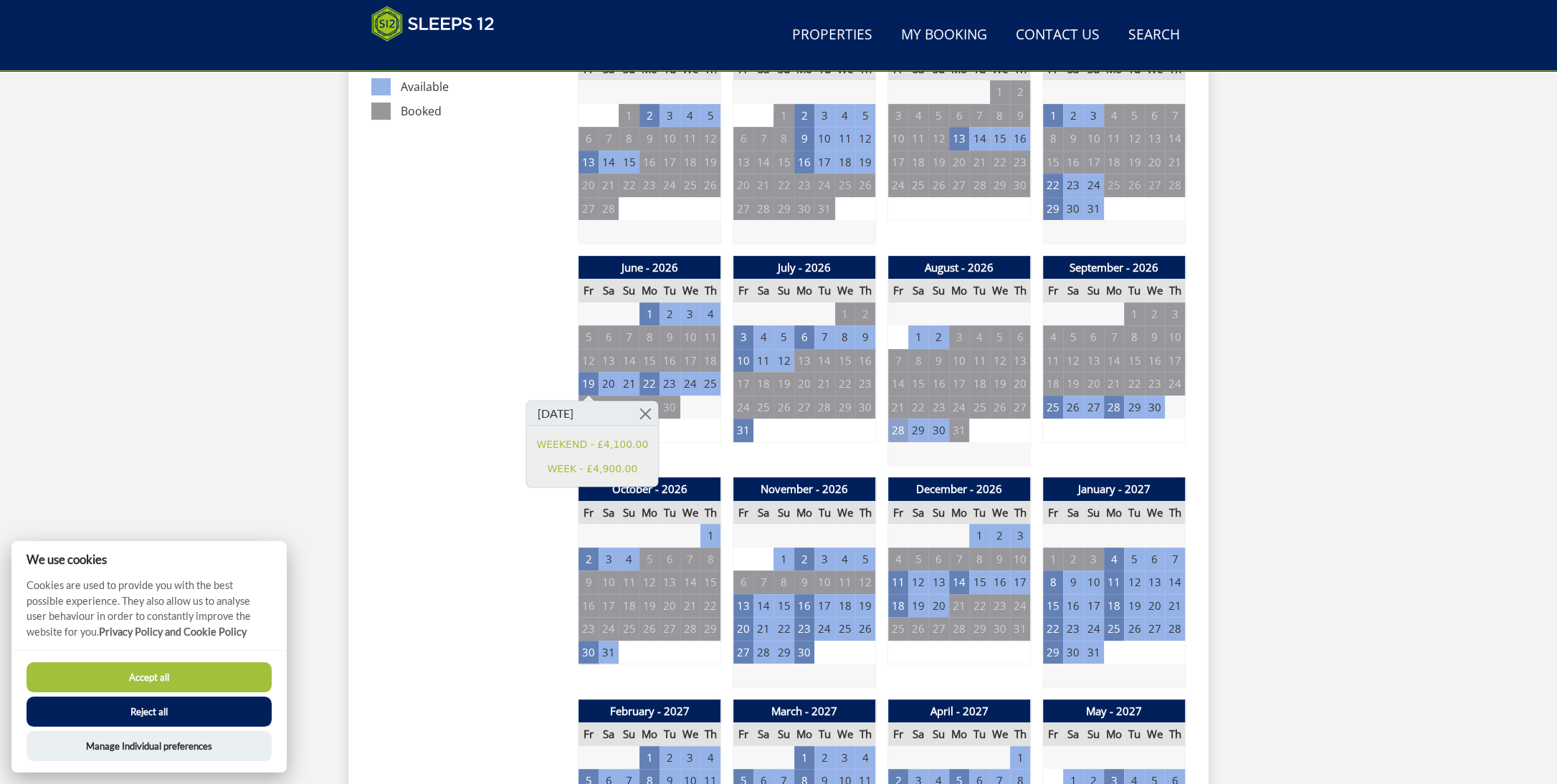
click at [897, 425] on td "28" at bounding box center [898, 430] width 20 height 24
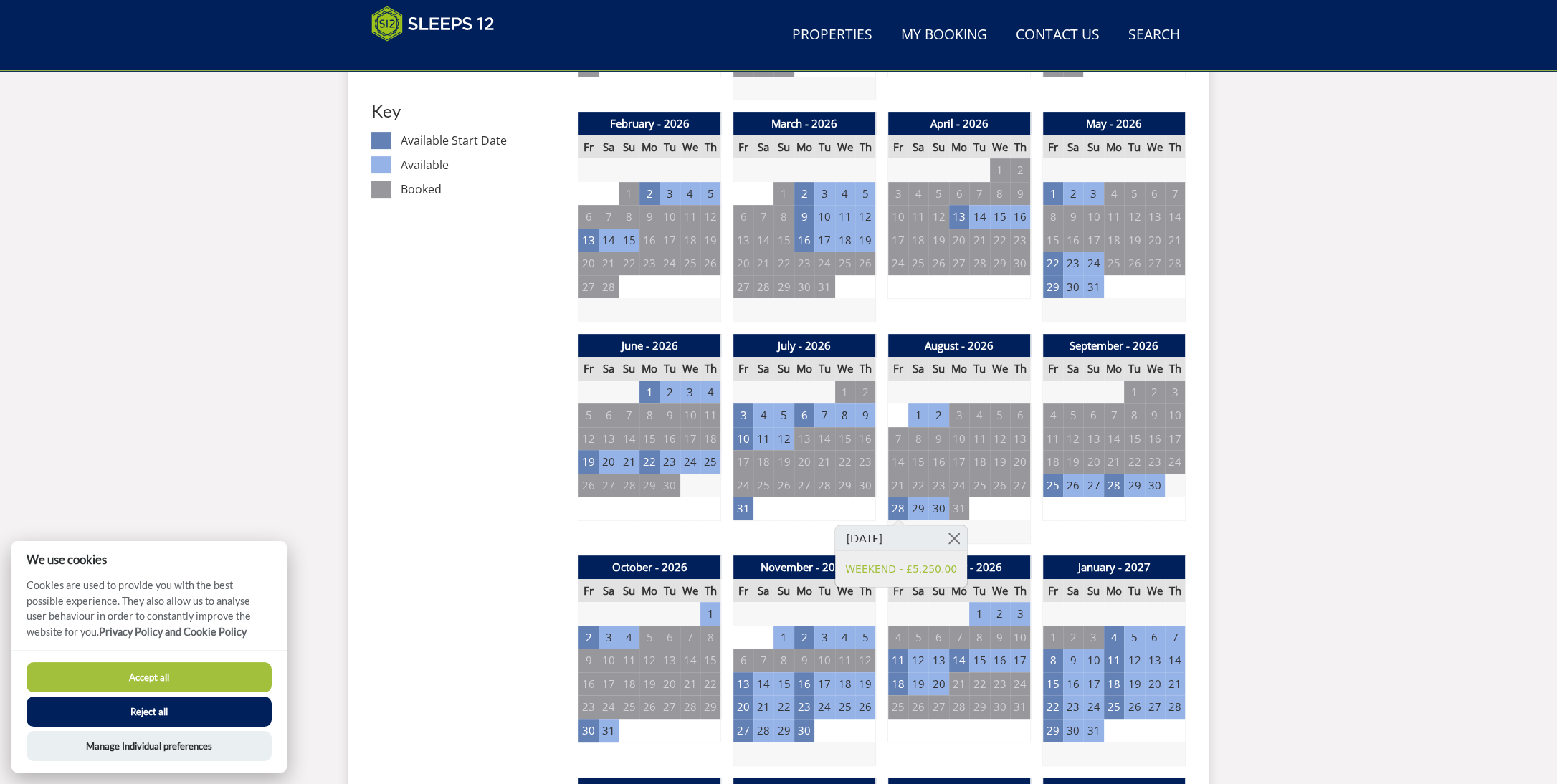
scroll to position [817, 0]
